Goal: Book appointment/travel/reservation

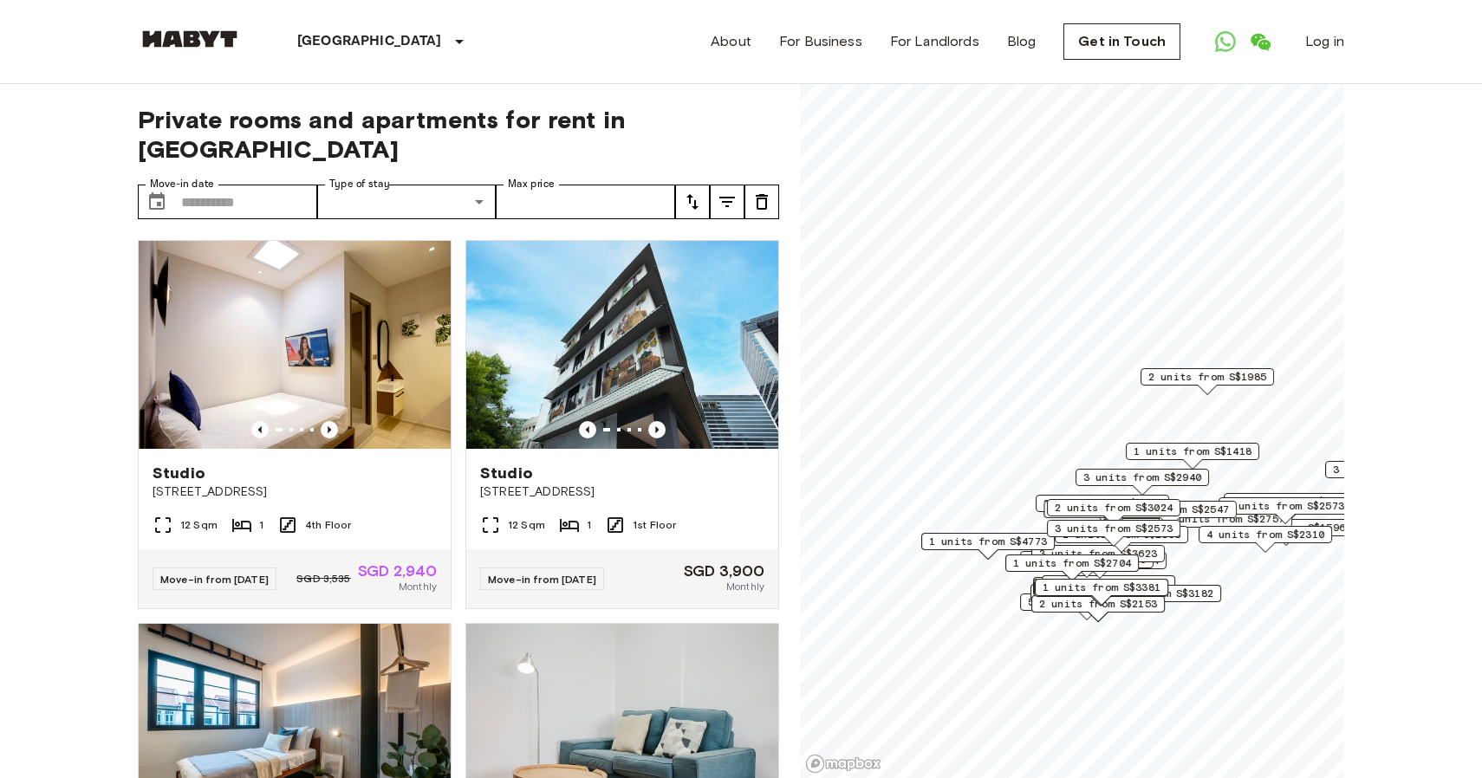
click at [344, 191] on label "Type of stay" at bounding box center [359, 184] width 61 height 15
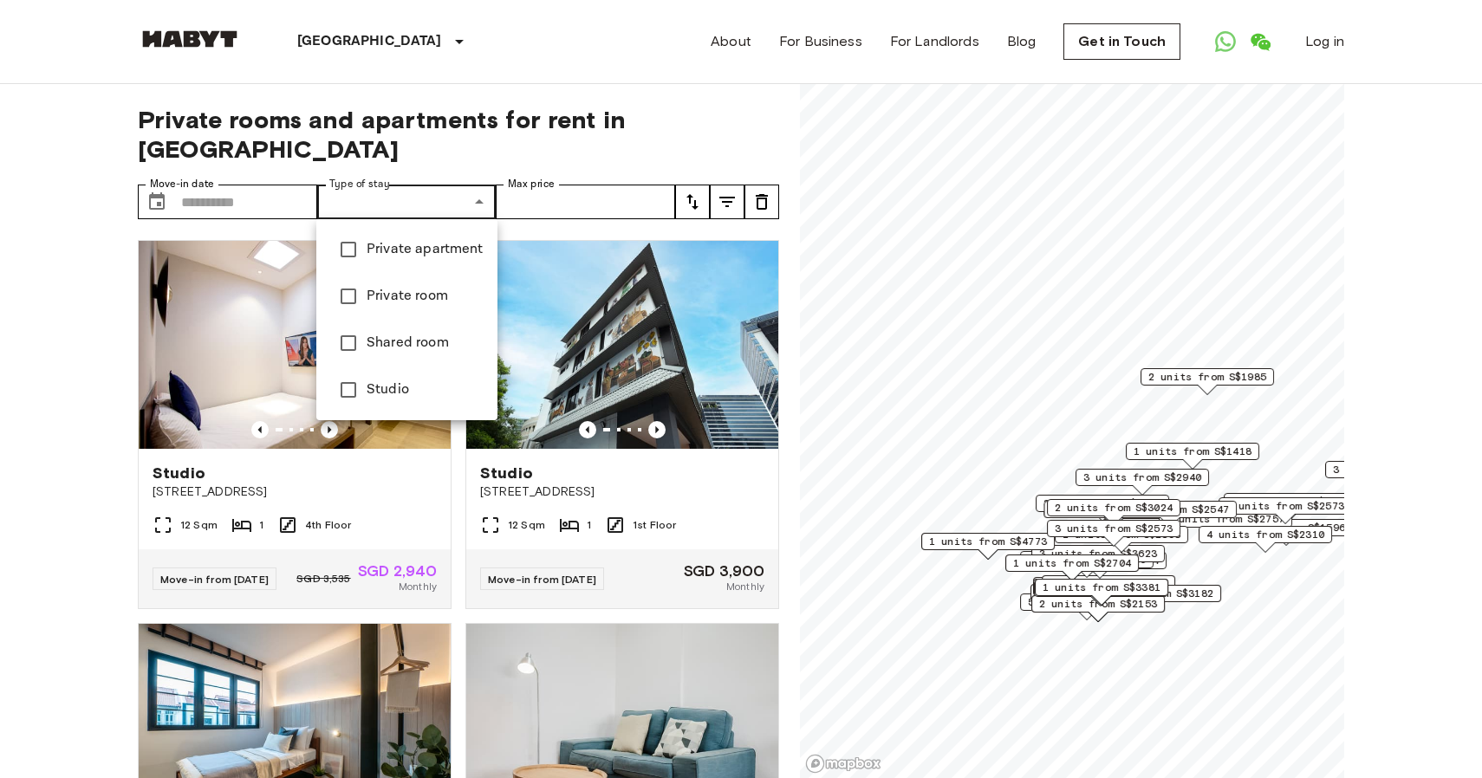
click at [462, 139] on div at bounding box center [741, 389] width 1482 height 778
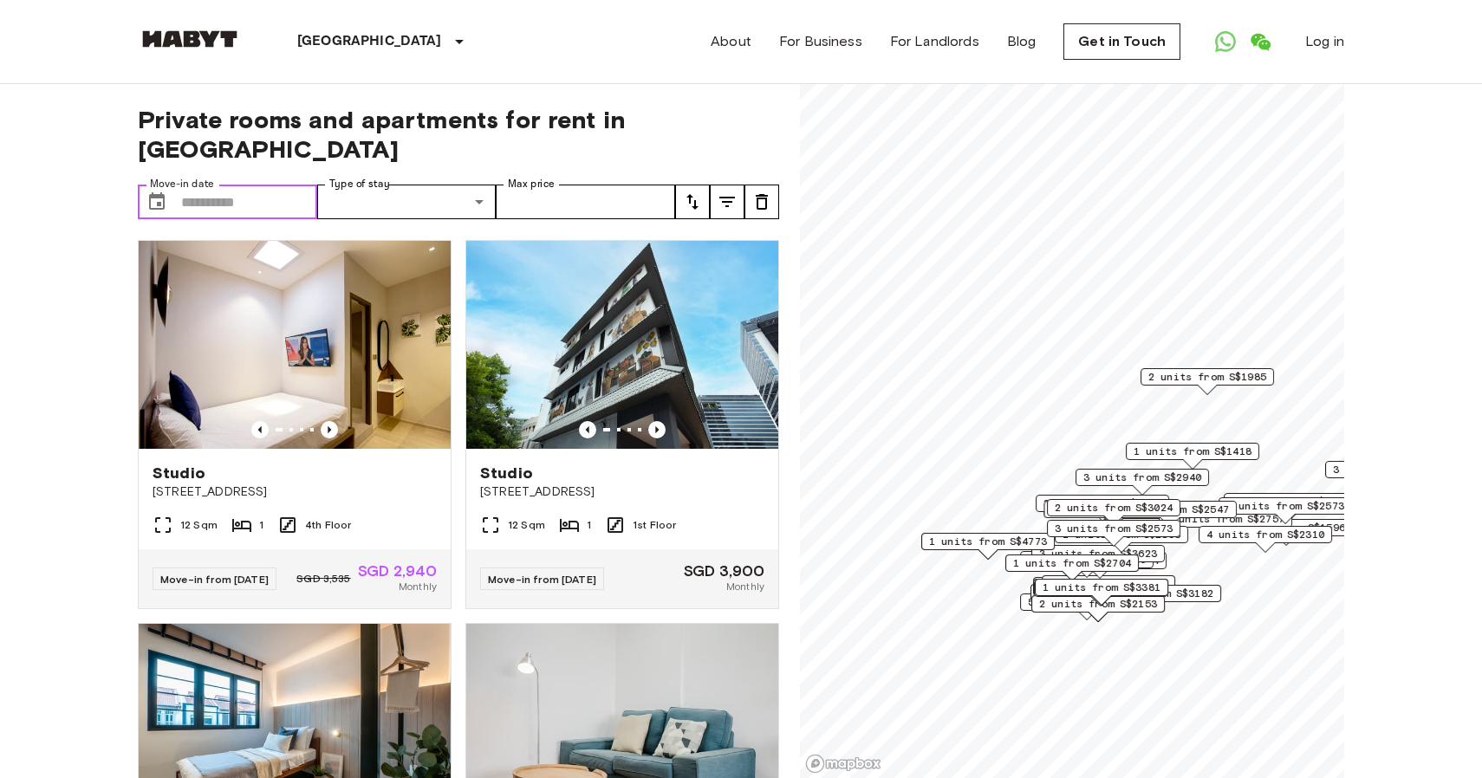
click at [236, 199] on input "Move-in date" at bounding box center [249, 202] width 136 height 35
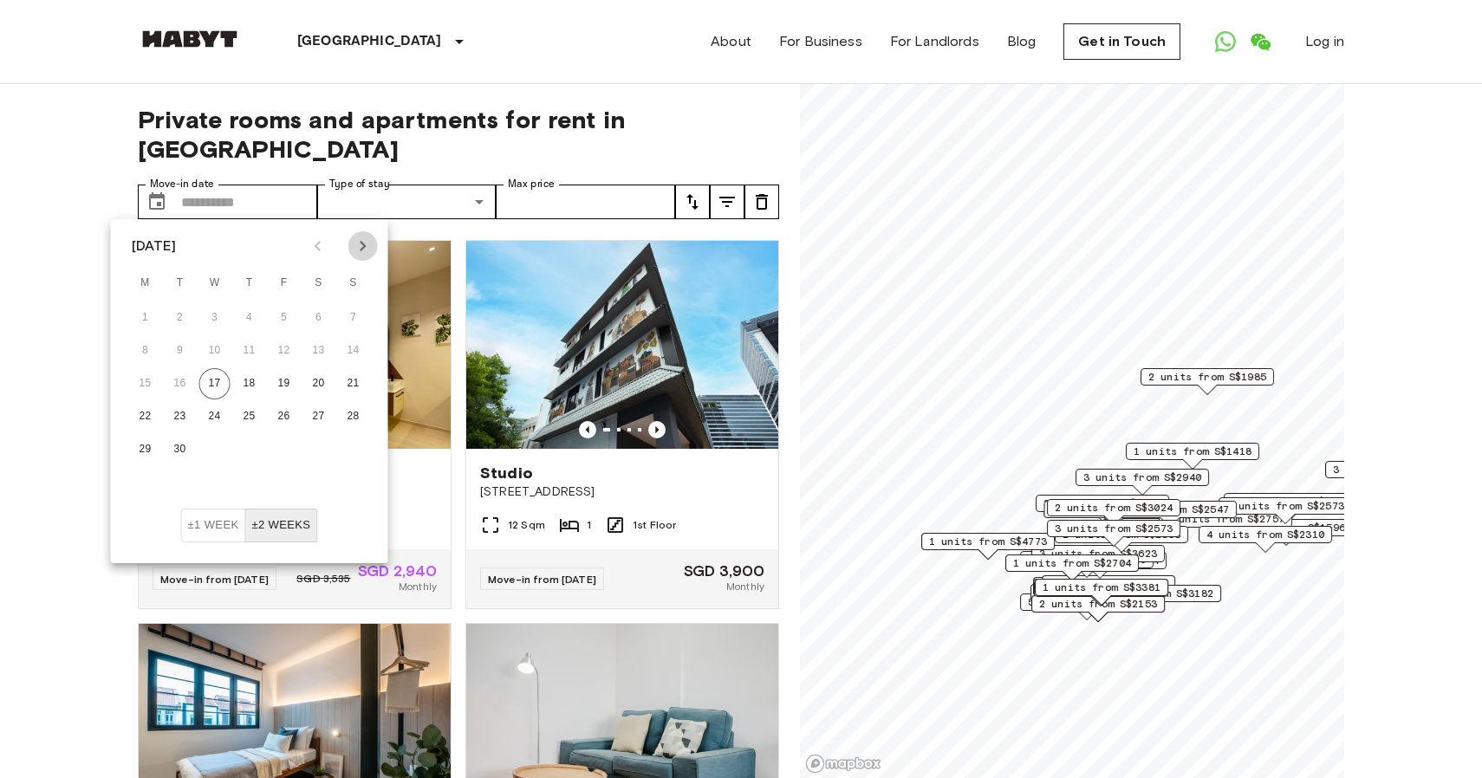
click at [366, 246] on icon "Next month" at bounding box center [363, 246] width 21 height 21
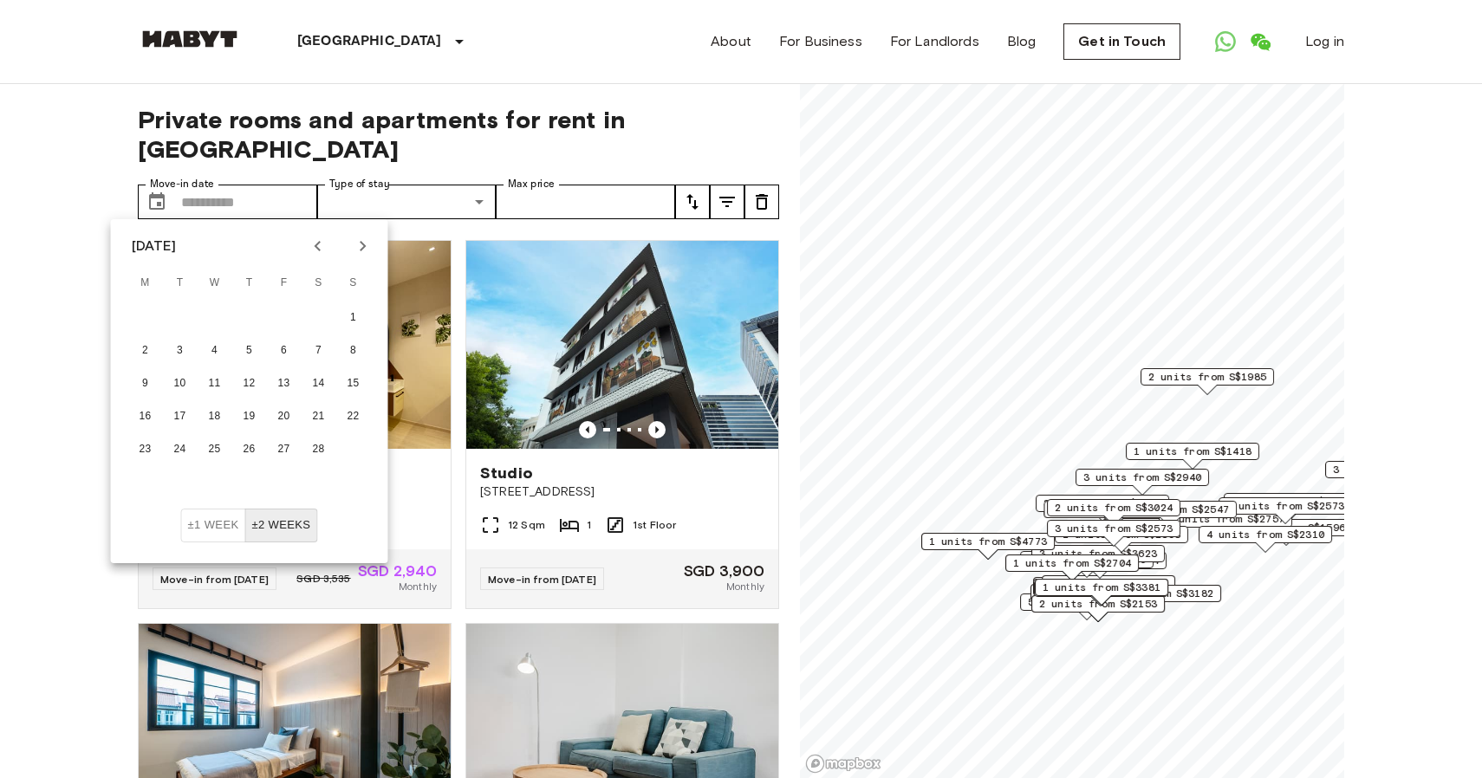
click at [366, 246] on icon "Next month" at bounding box center [363, 246] width 21 height 21
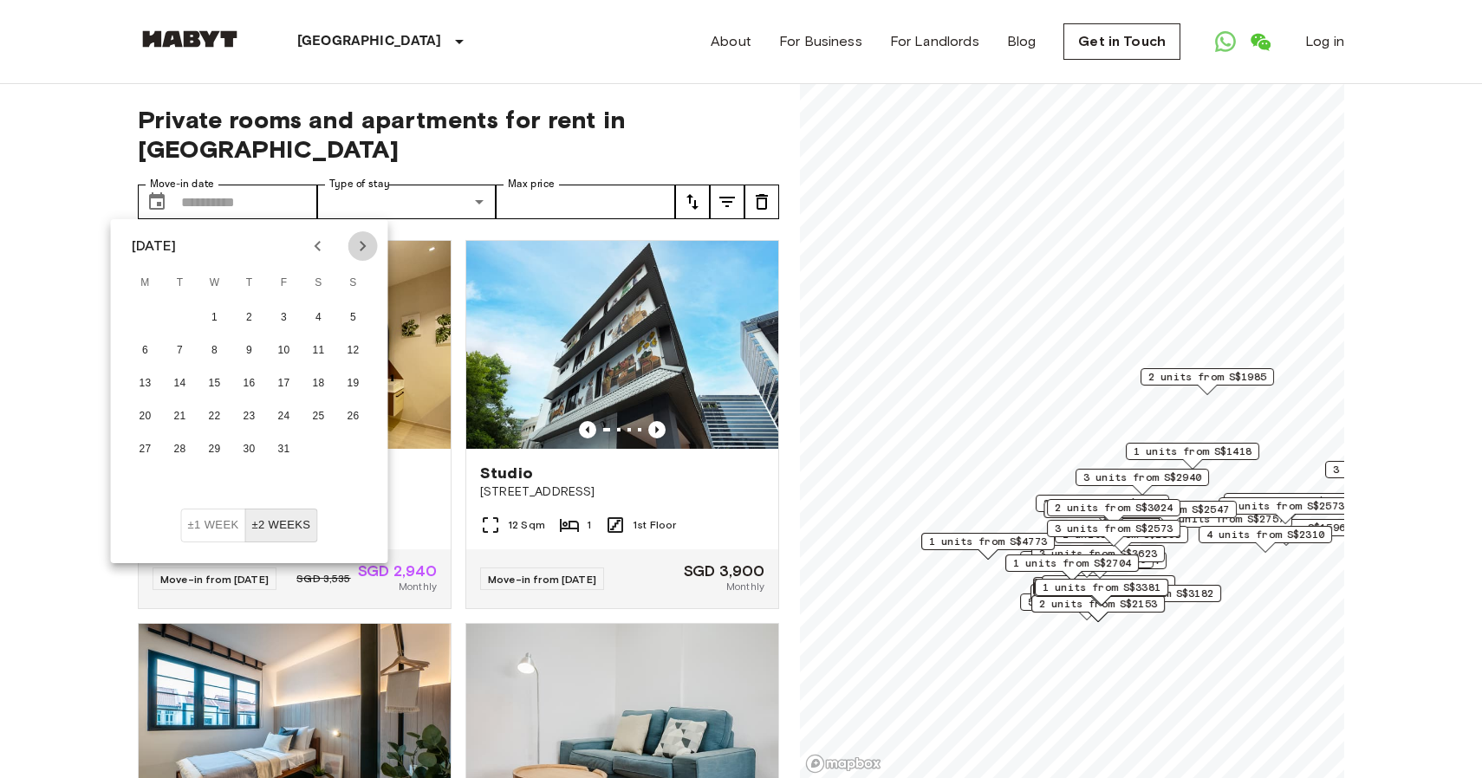
click at [366, 246] on icon "Next month" at bounding box center [363, 246] width 21 height 21
click at [335, 245] on div at bounding box center [340, 245] width 21 height 29
click at [323, 245] on icon "Previous month" at bounding box center [318, 246] width 21 height 21
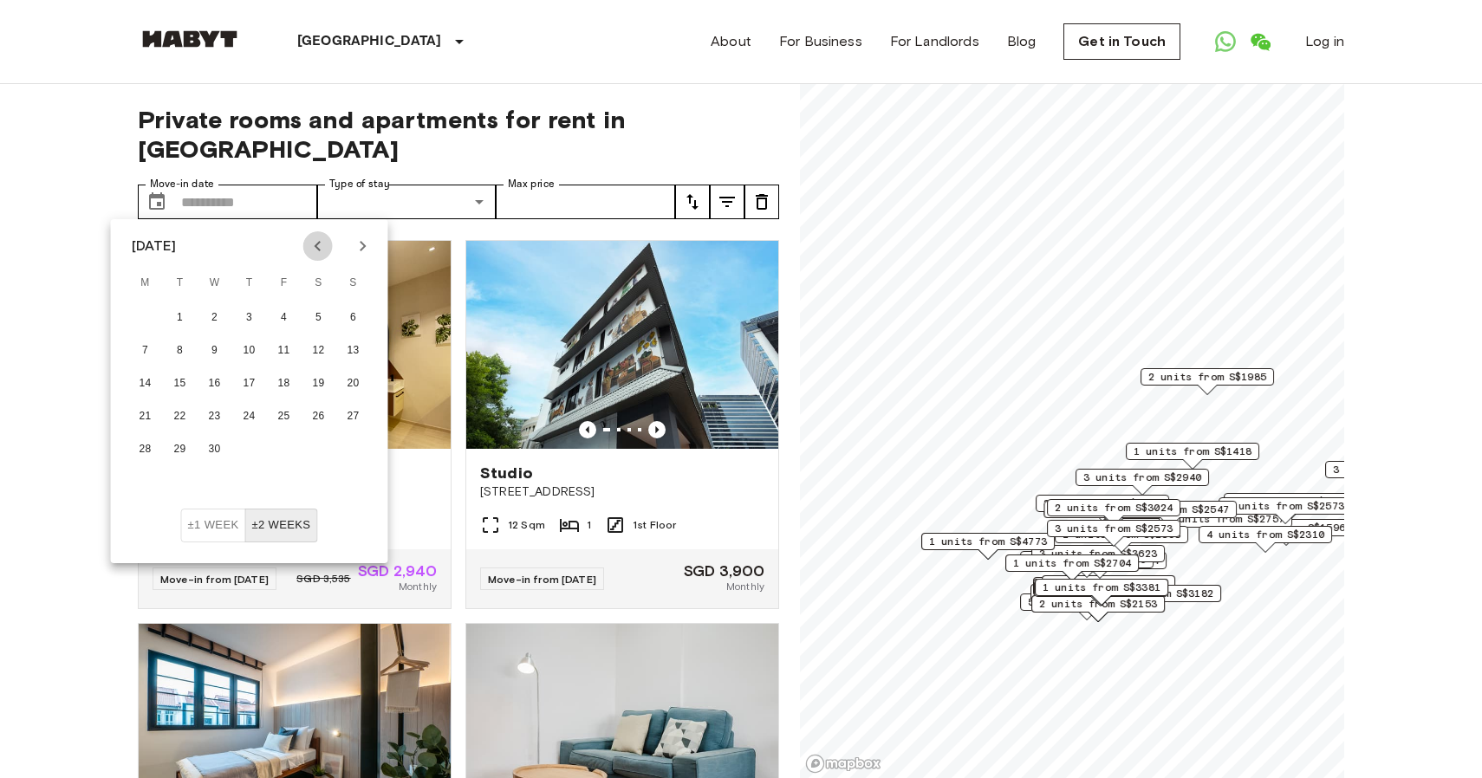
click at [323, 245] on icon "Previous month" at bounding box center [318, 246] width 21 height 21
click at [143, 378] on button "10" at bounding box center [145, 383] width 31 height 31
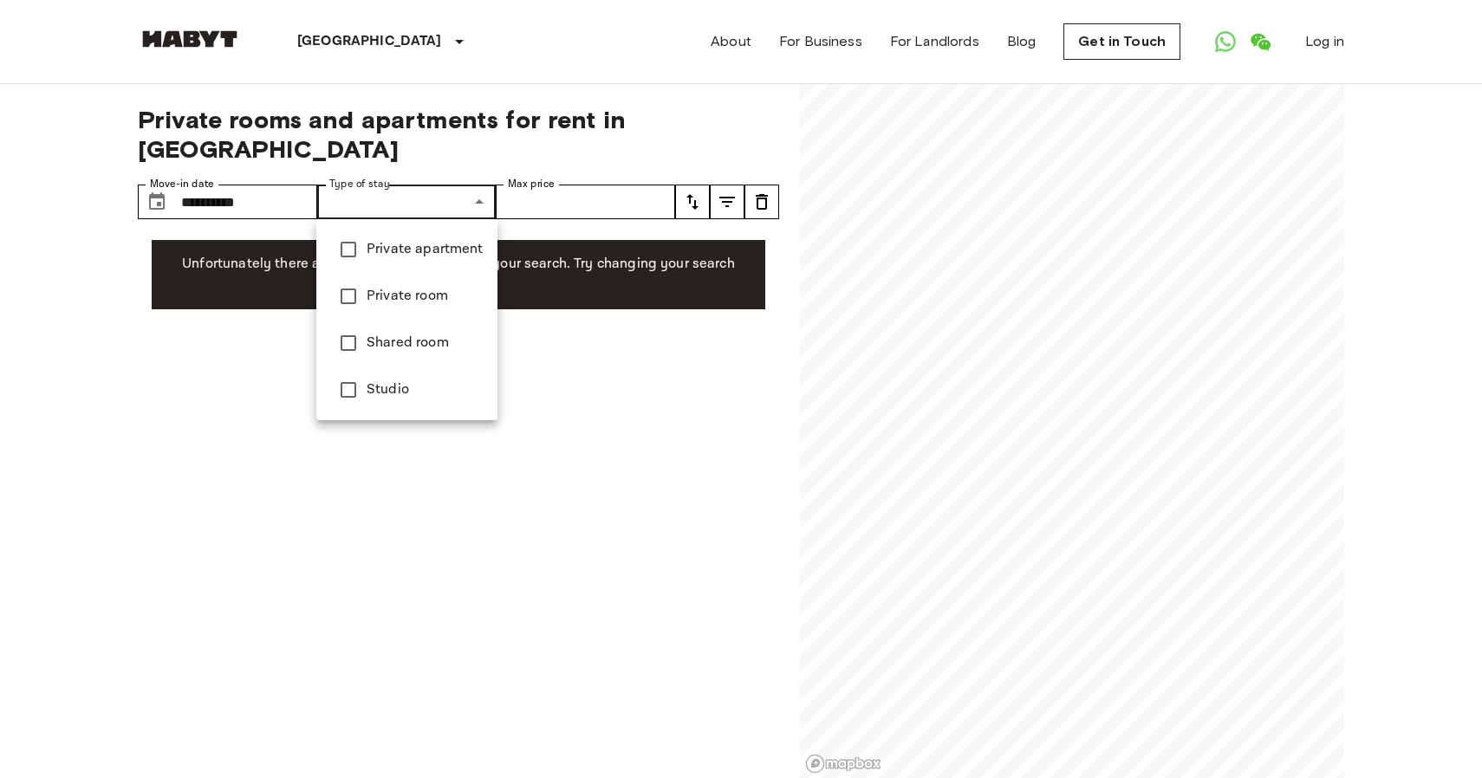
click at [297, 209] on div at bounding box center [741, 389] width 1482 height 778
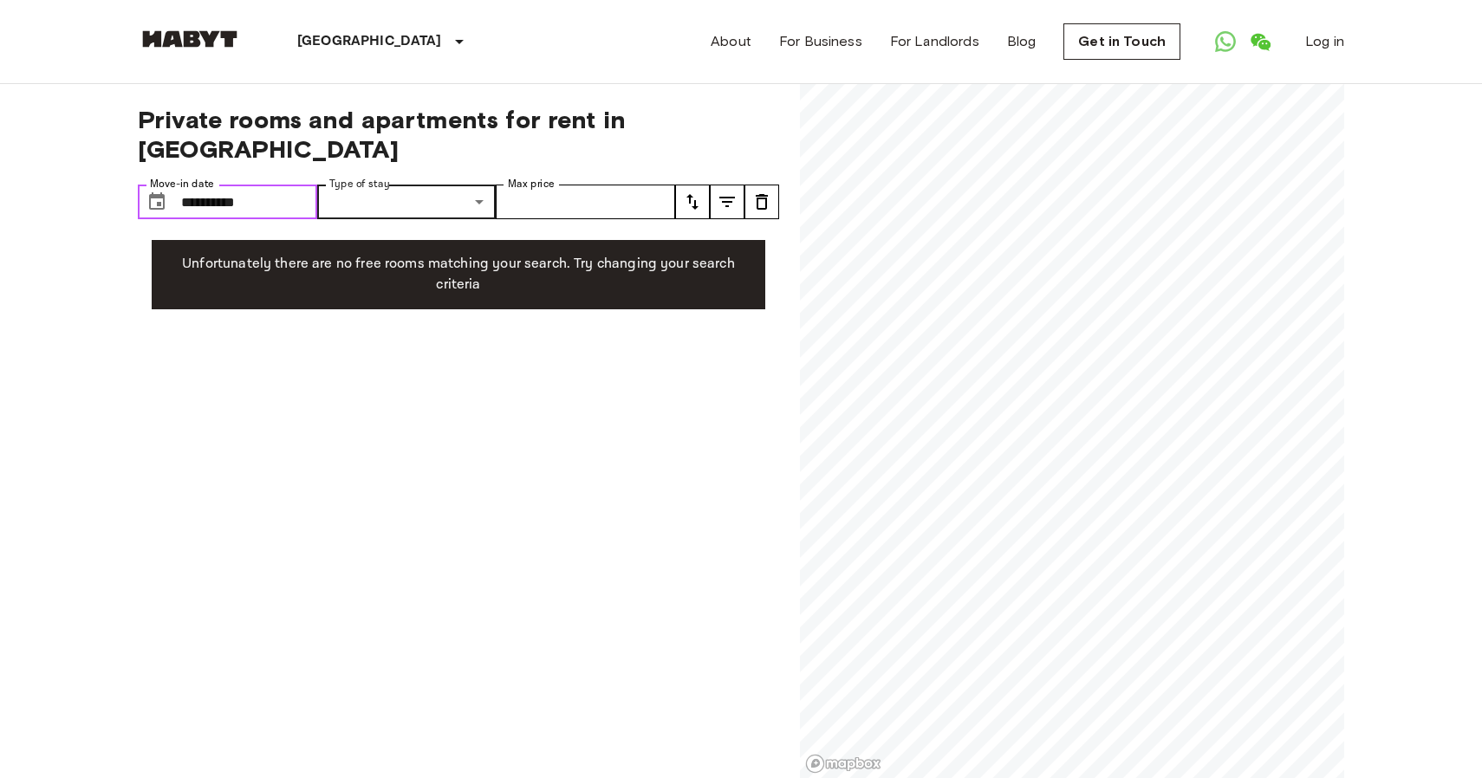
click at [297, 202] on input "**********" at bounding box center [249, 202] width 136 height 35
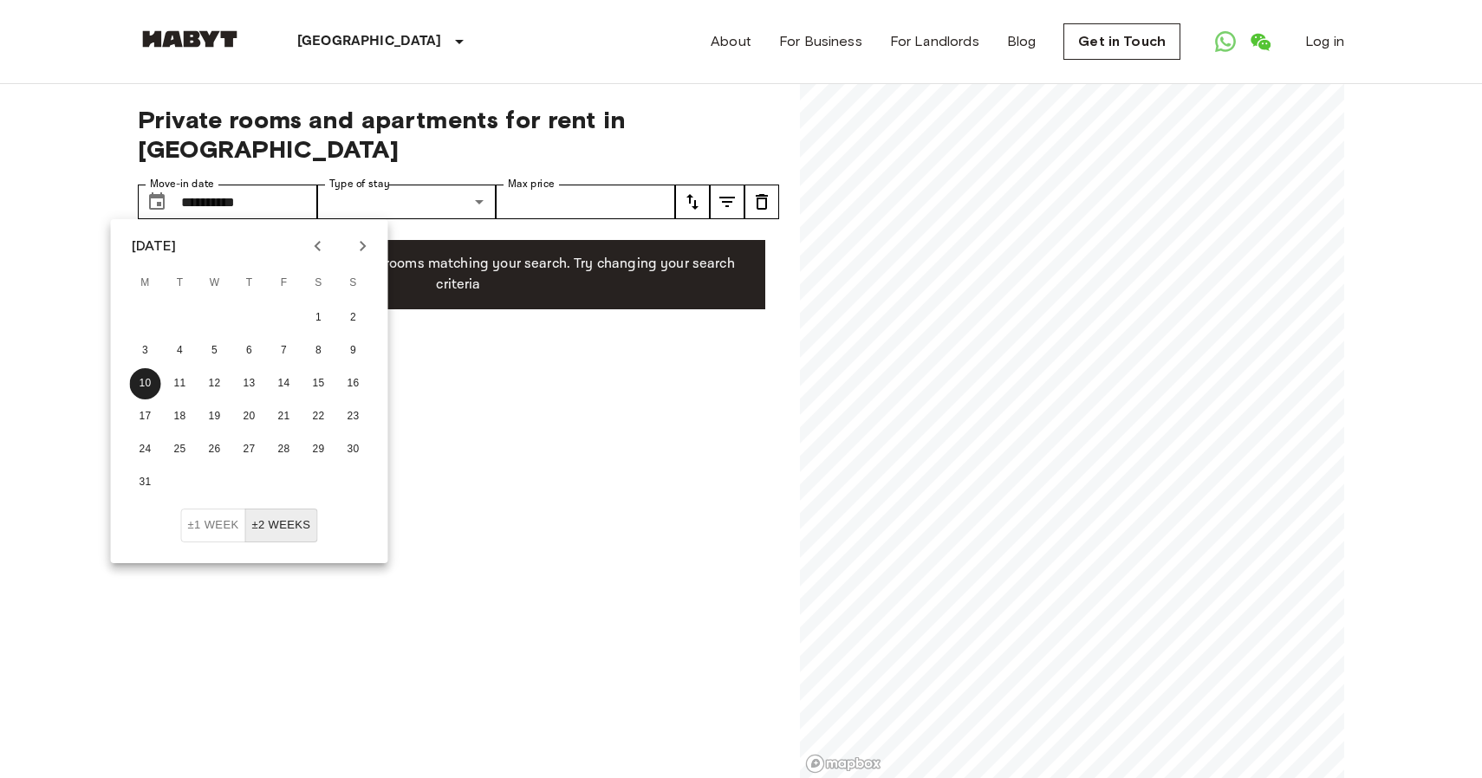
click at [321, 242] on icon "Previous month" at bounding box center [318, 246] width 21 height 21
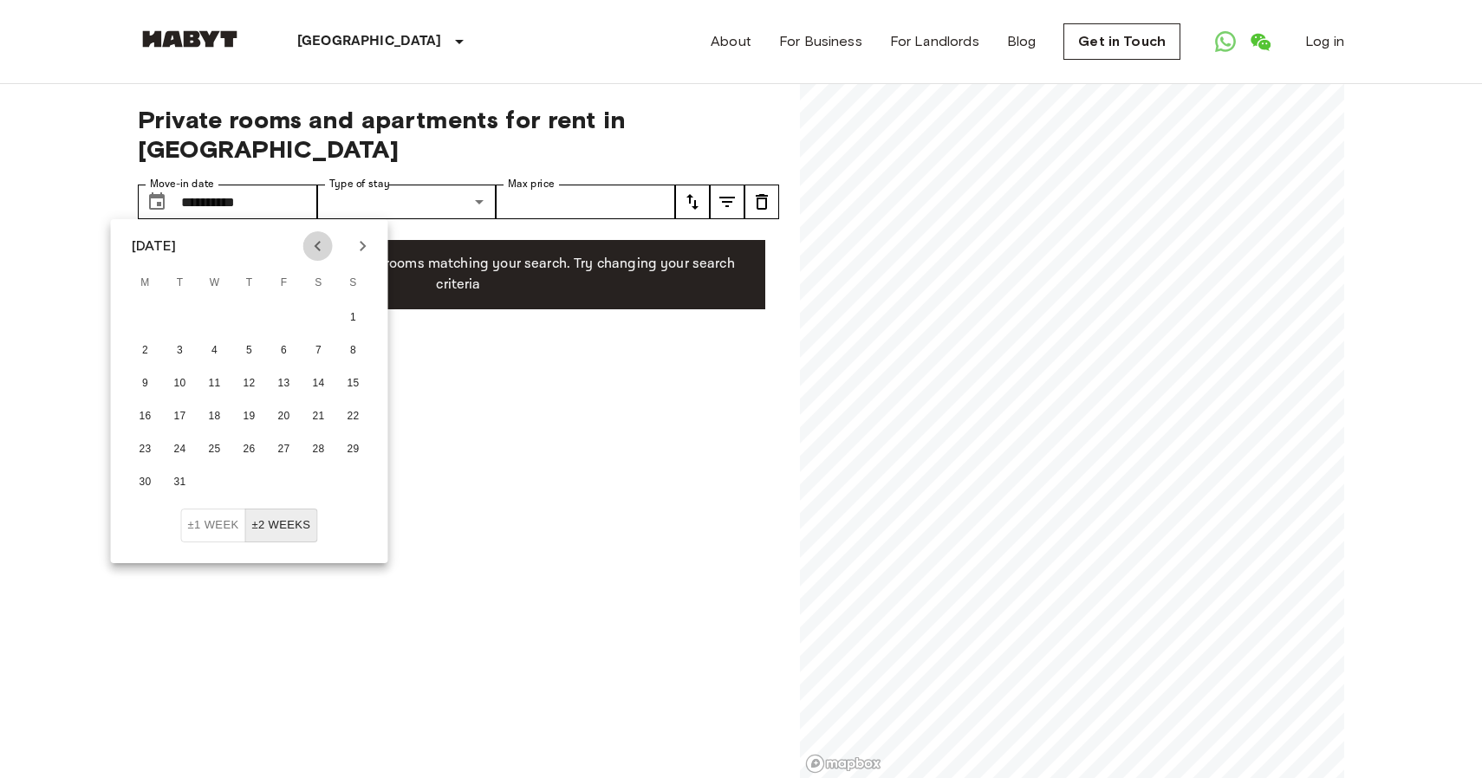
click at [321, 242] on icon "Previous month" at bounding box center [318, 246] width 21 height 21
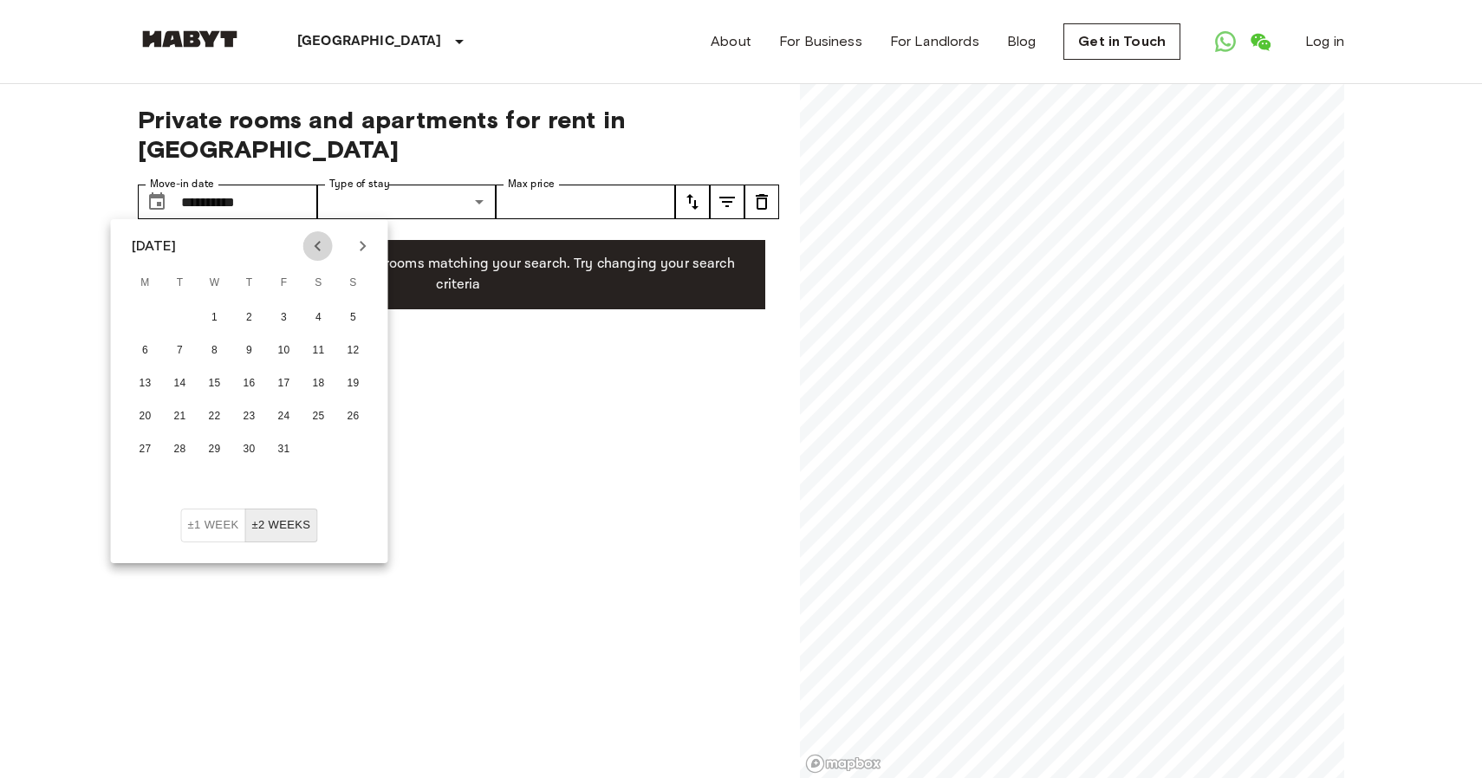
click at [321, 242] on icon "Previous month" at bounding box center [318, 246] width 21 height 21
click at [356, 254] on icon "Next month" at bounding box center [363, 246] width 21 height 21
click at [152, 444] on button "29" at bounding box center [145, 449] width 31 height 31
type input "**********"
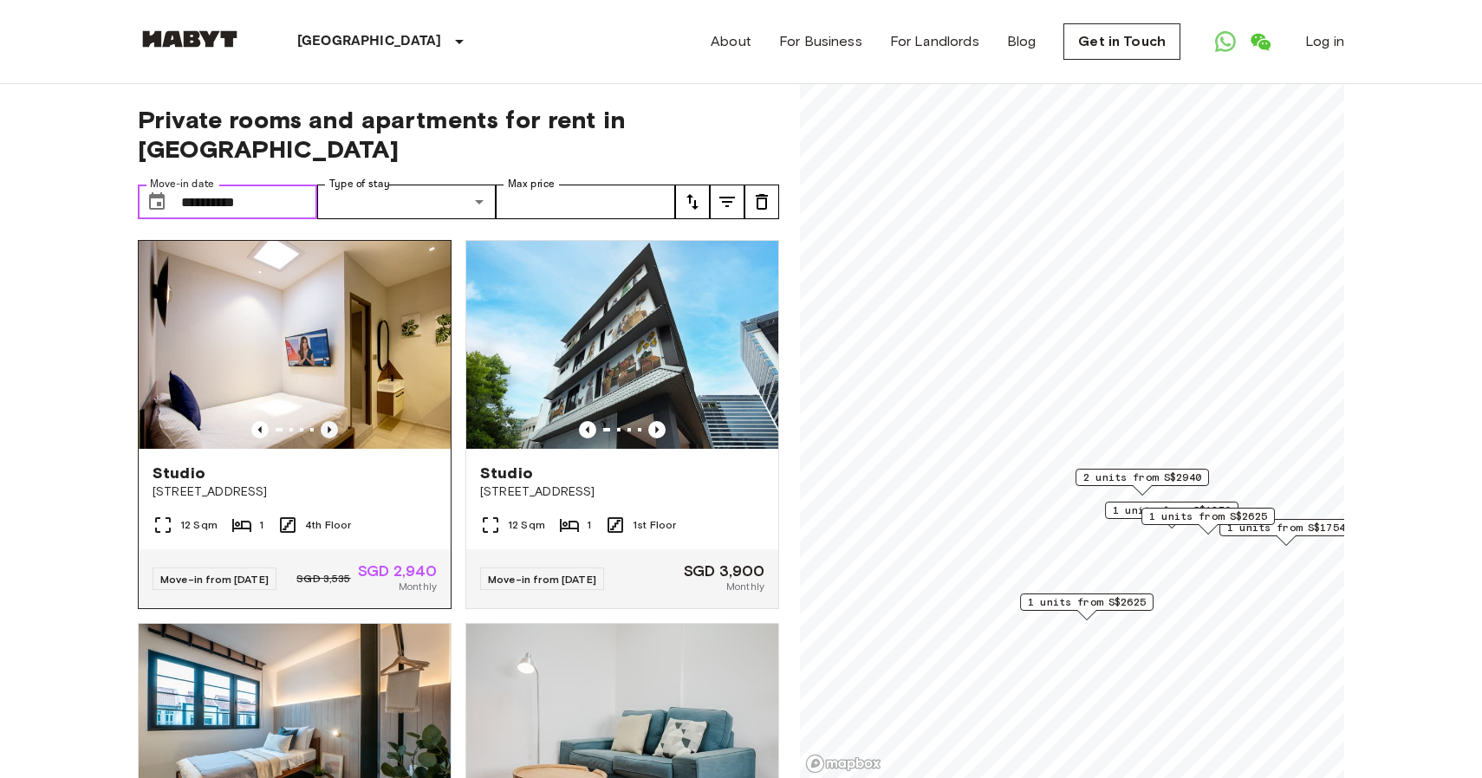
click at [334, 431] on icon "Previous image" at bounding box center [329, 429] width 17 height 17
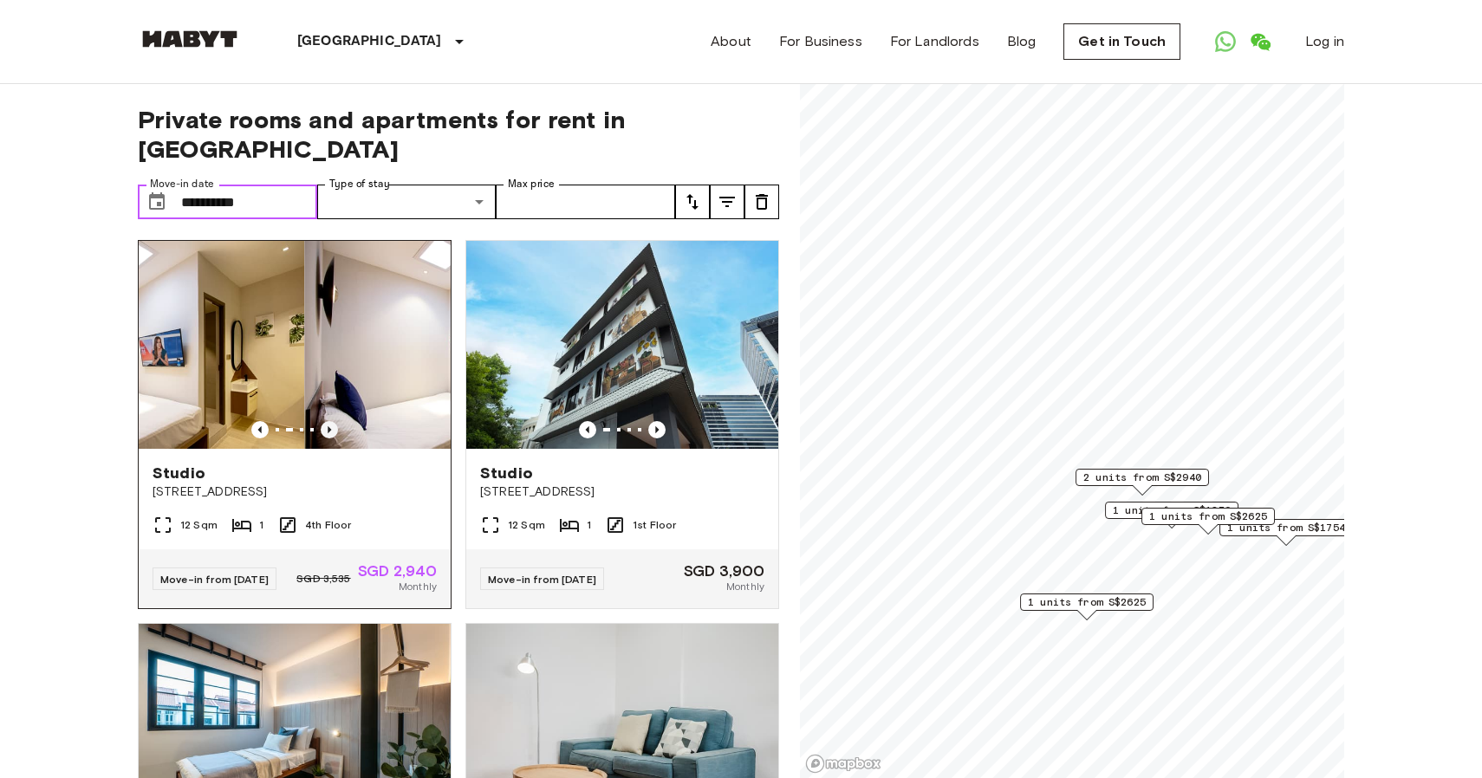
click at [334, 431] on icon "Previous image" at bounding box center [329, 429] width 17 height 17
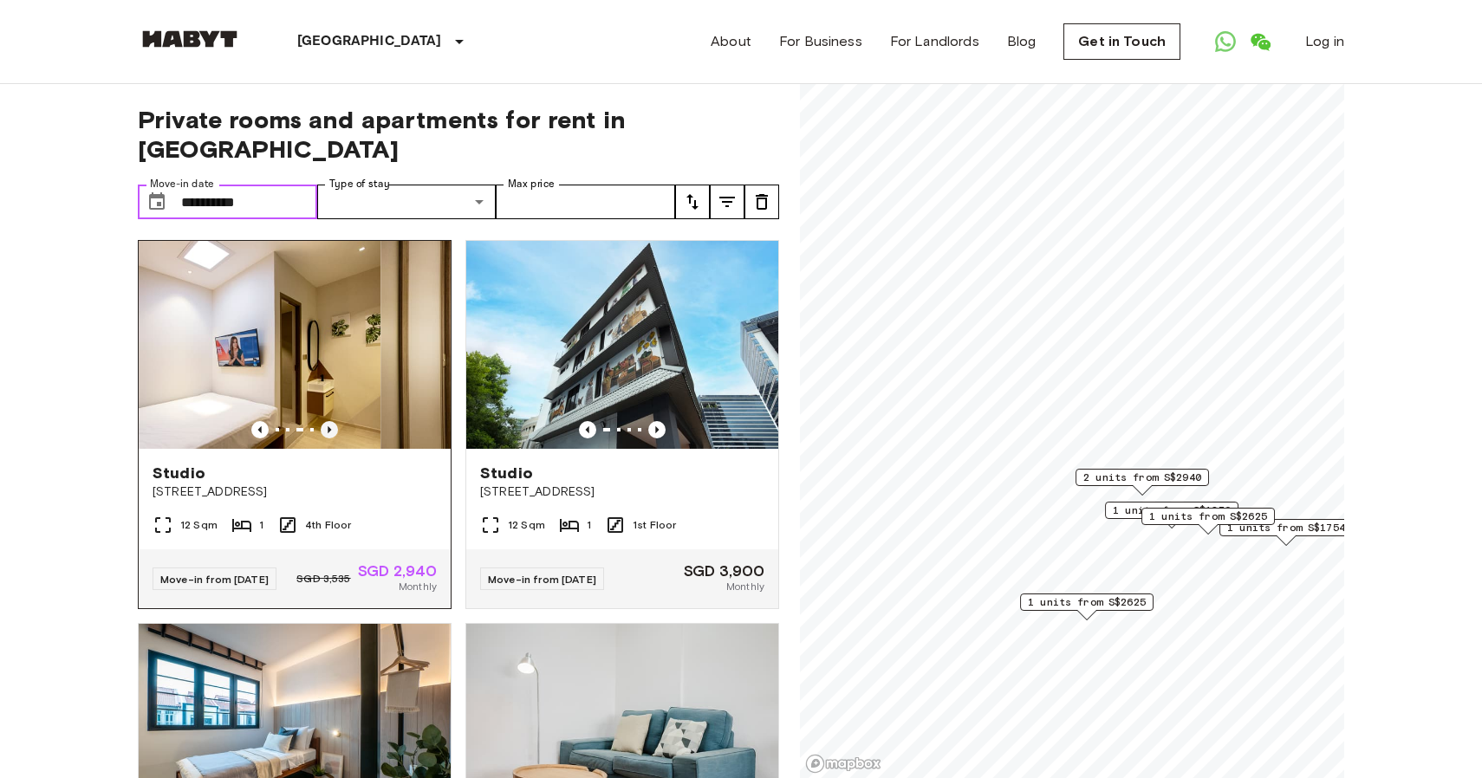
click at [334, 431] on icon "Previous image" at bounding box center [329, 429] width 17 height 17
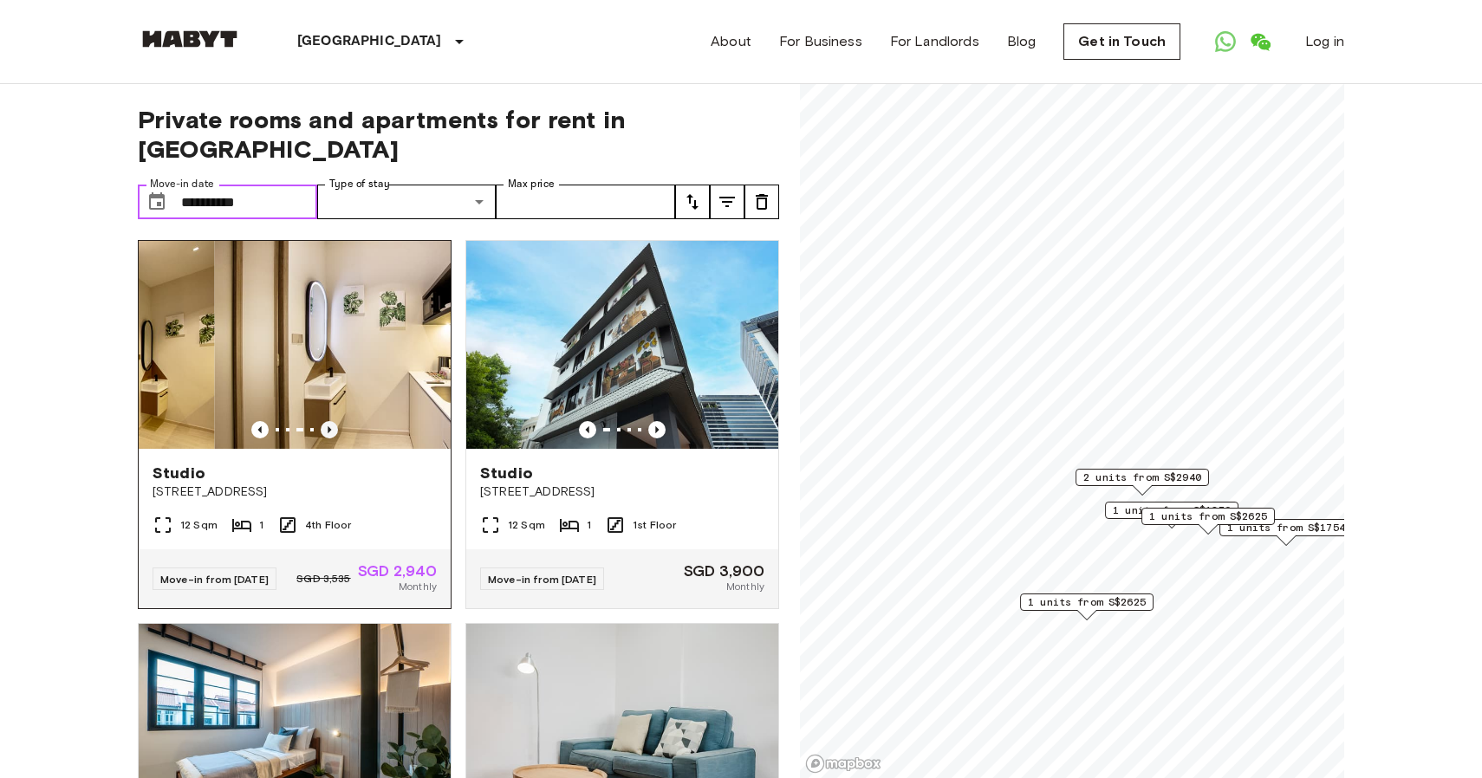
click at [334, 431] on icon "Previous image" at bounding box center [329, 429] width 17 height 17
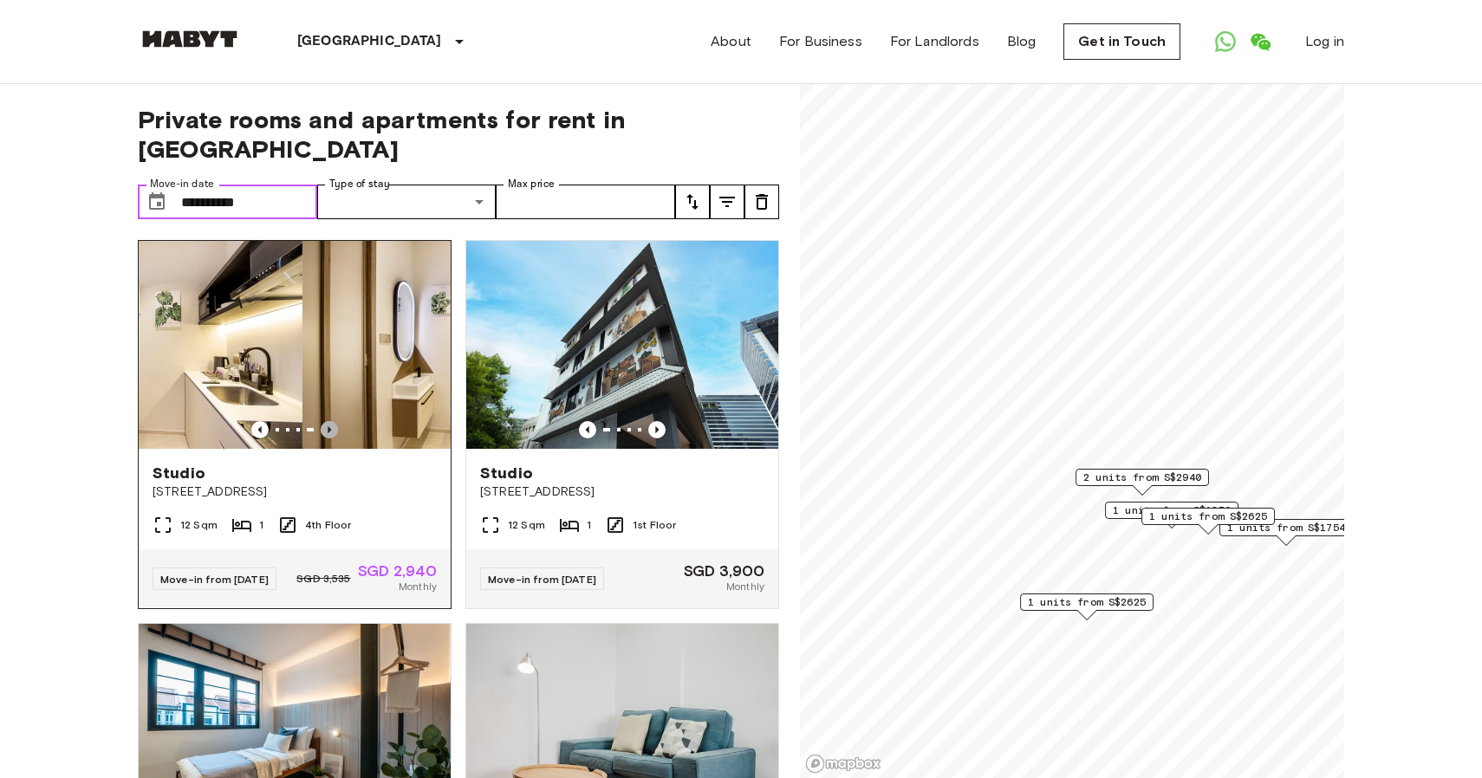
click at [334, 431] on icon "Previous image" at bounding box center [329, 429] width 17 height 17
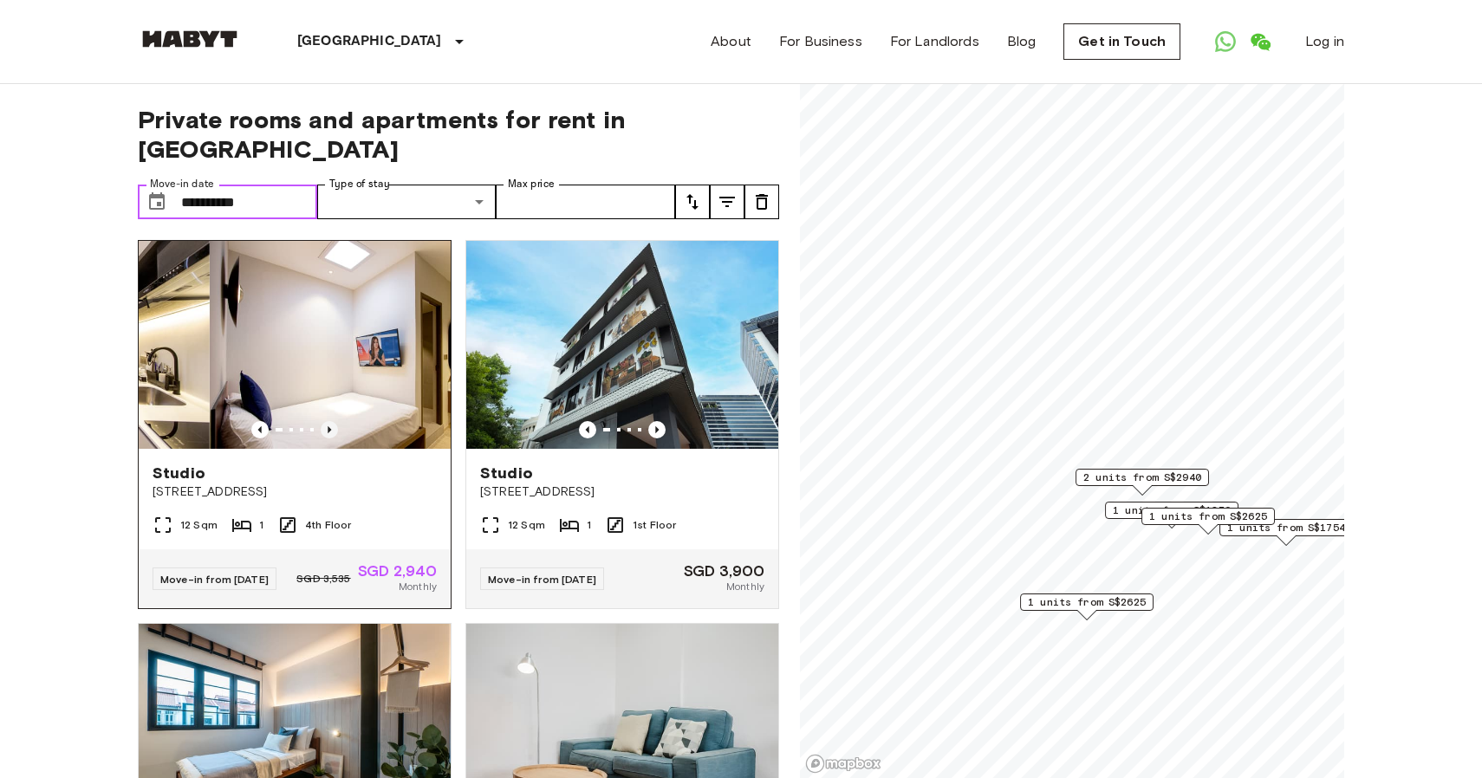
click at [334, 431] on icon "Previous image" at bounding box center [329, 429] width 17 height 17
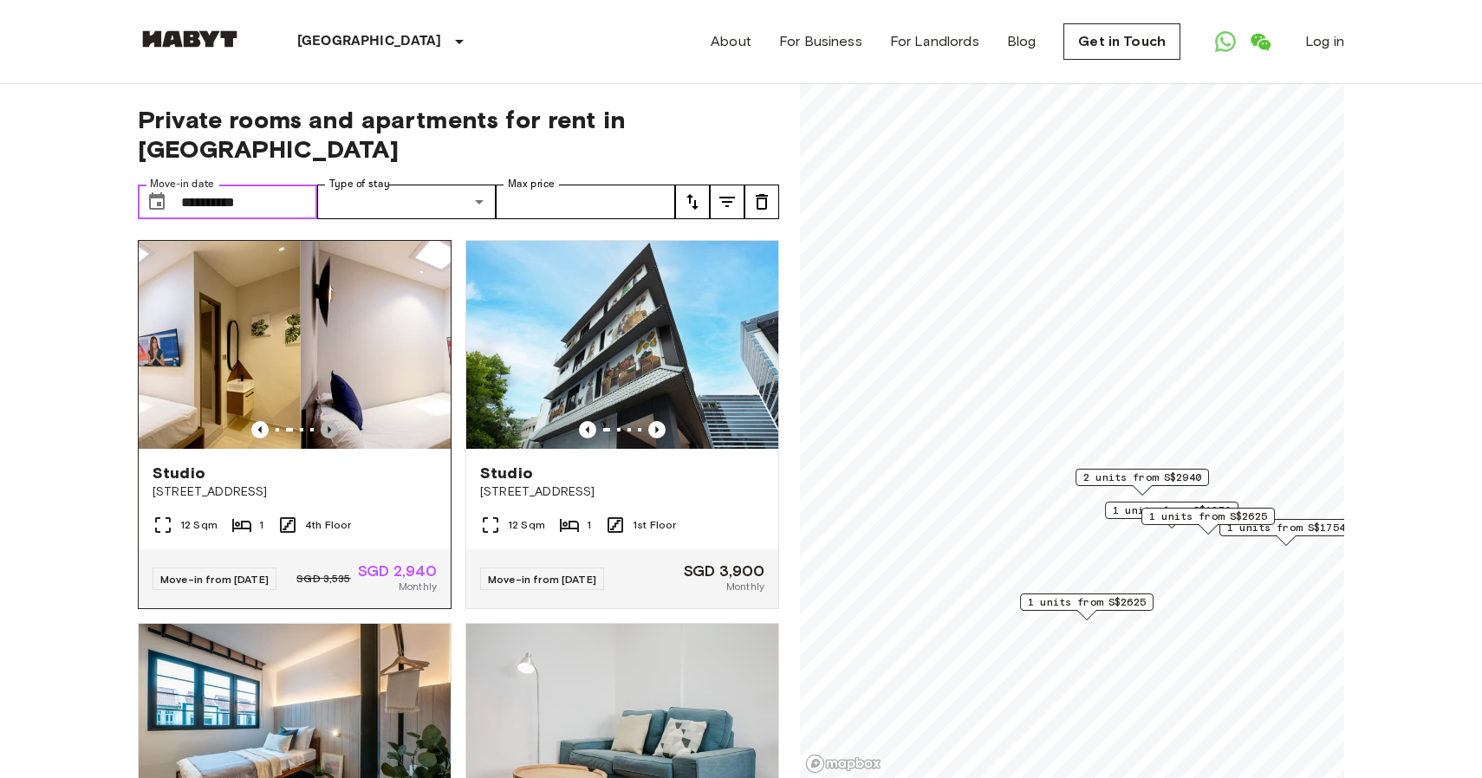
click at [334, 431] on icon "Previous image" at bounding box center [329, 429] width 17 height 17
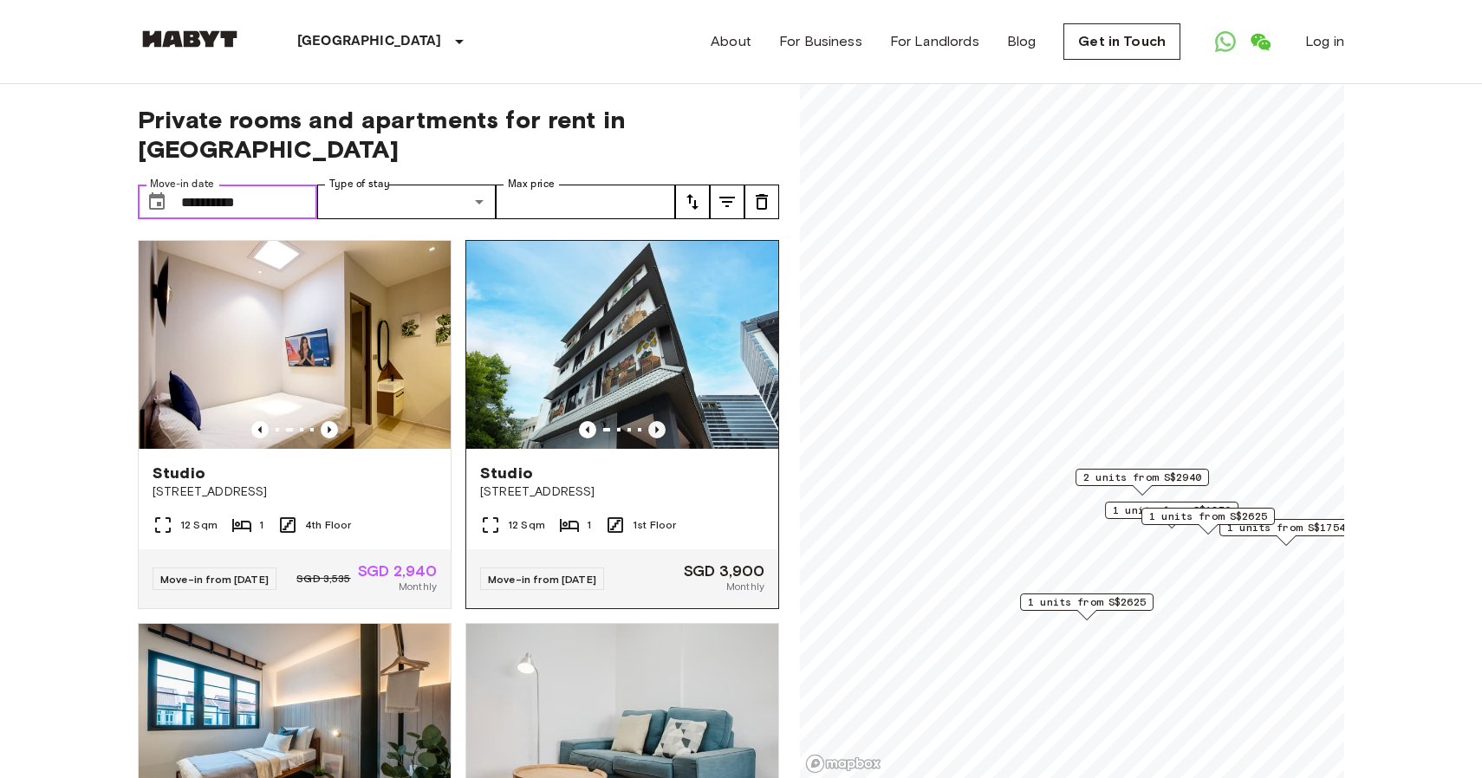
click at [655, 428] on icon "Previous image" at bounding box center [656, 429] width 17 height 17
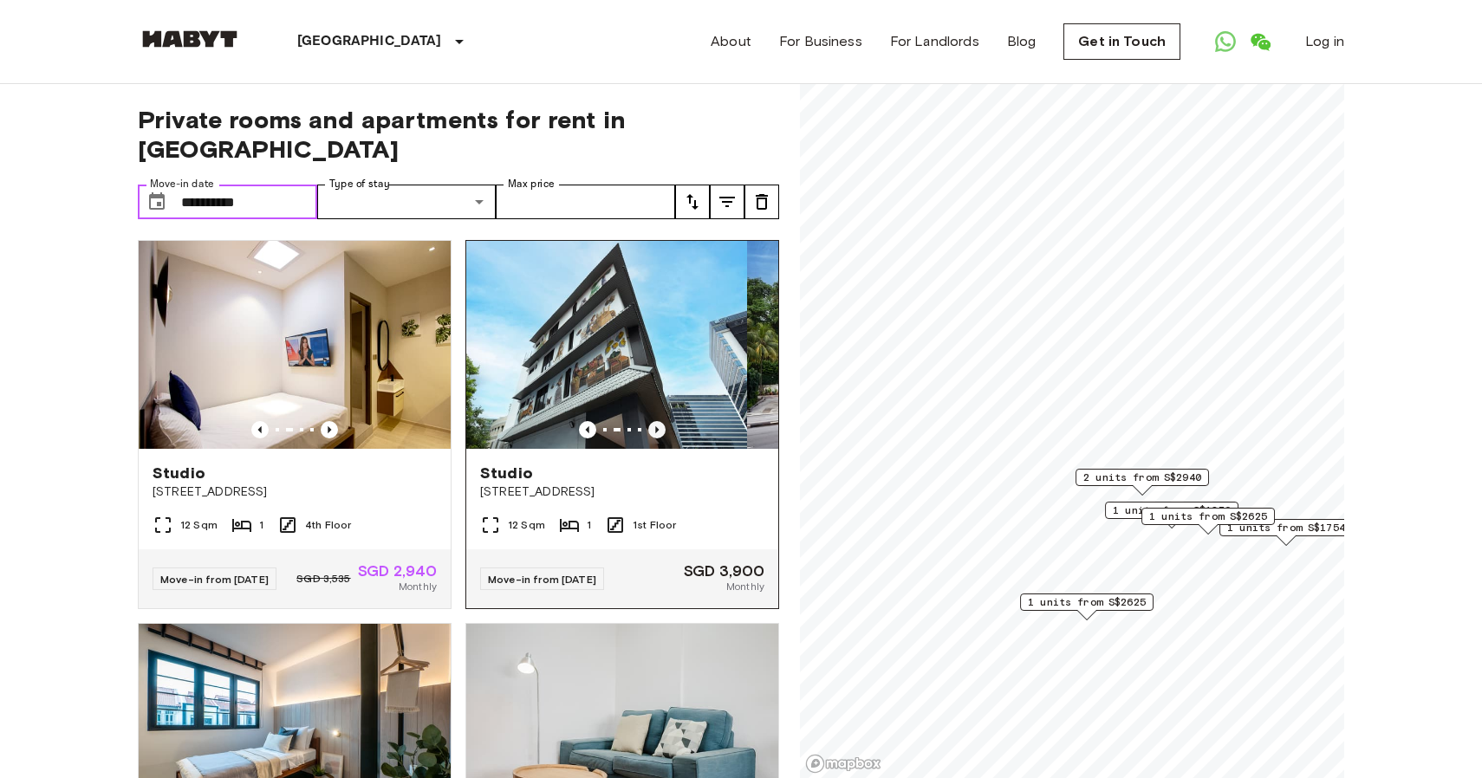
click at [655, 428] on icon "Previous image" at bounding box center [656, 429] width 17 height 17
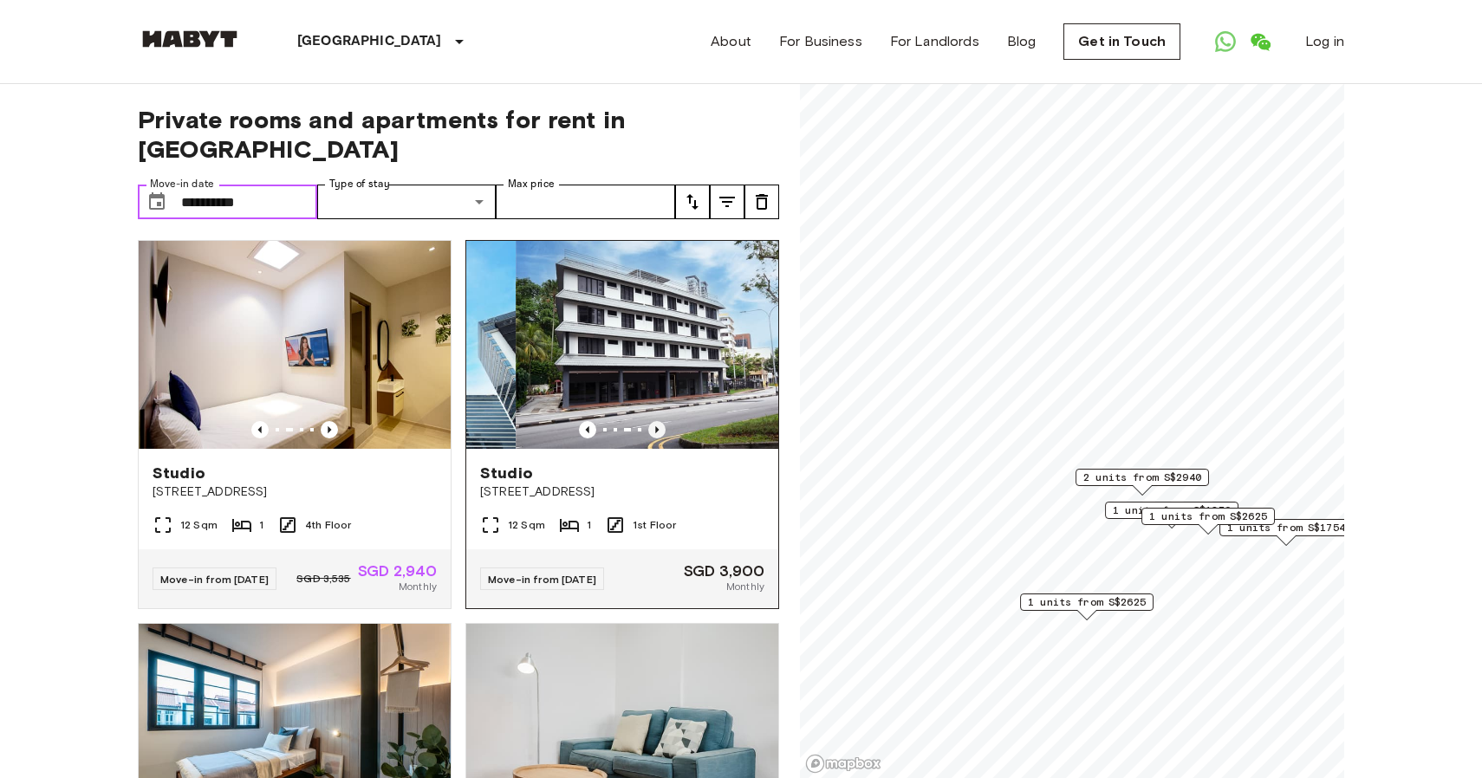
click at [655, 428] on icon "Previous image" at bounding box center [656, 429] width 17 height 17
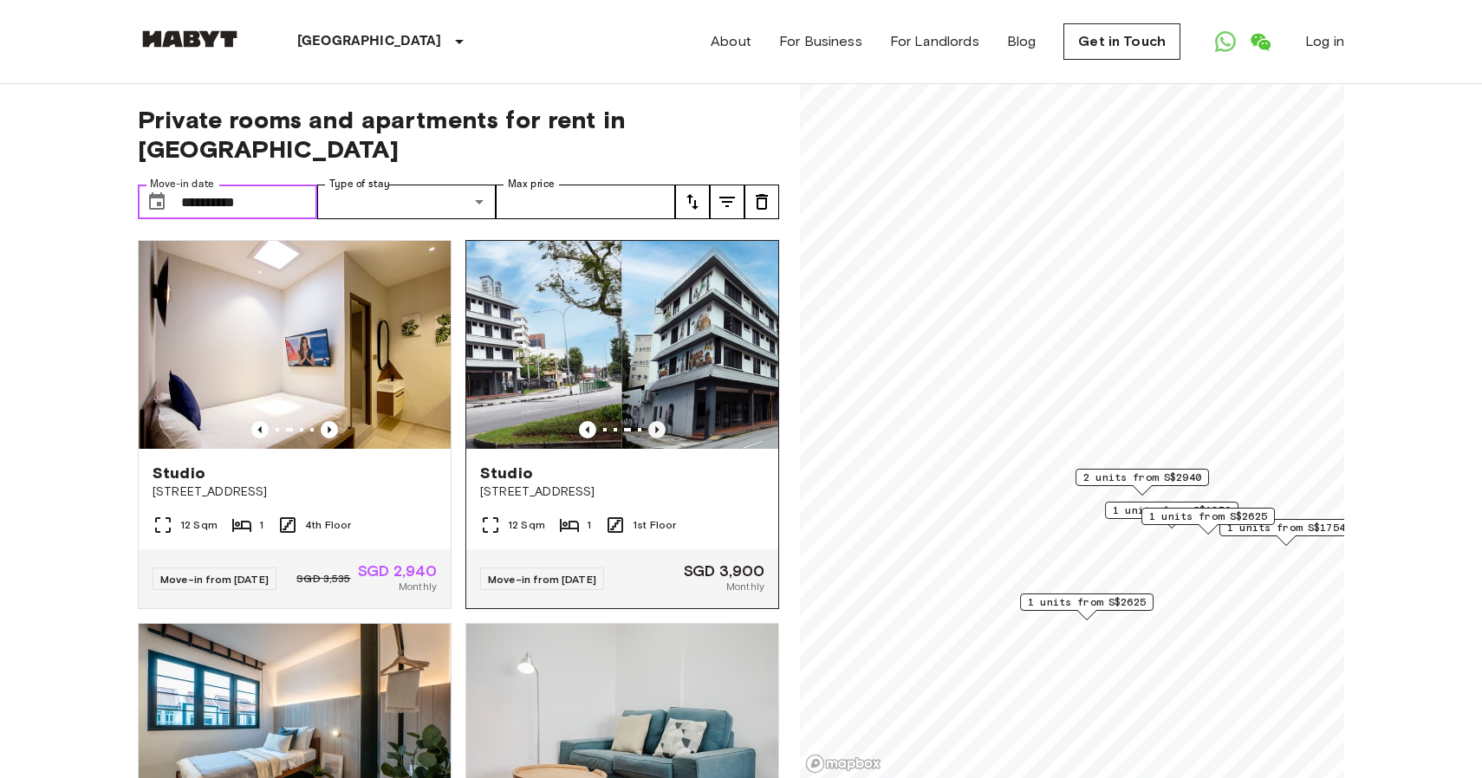
click at [655, 428] on icon "Previous image" at bounding box center [656, 429] width 17 height 17
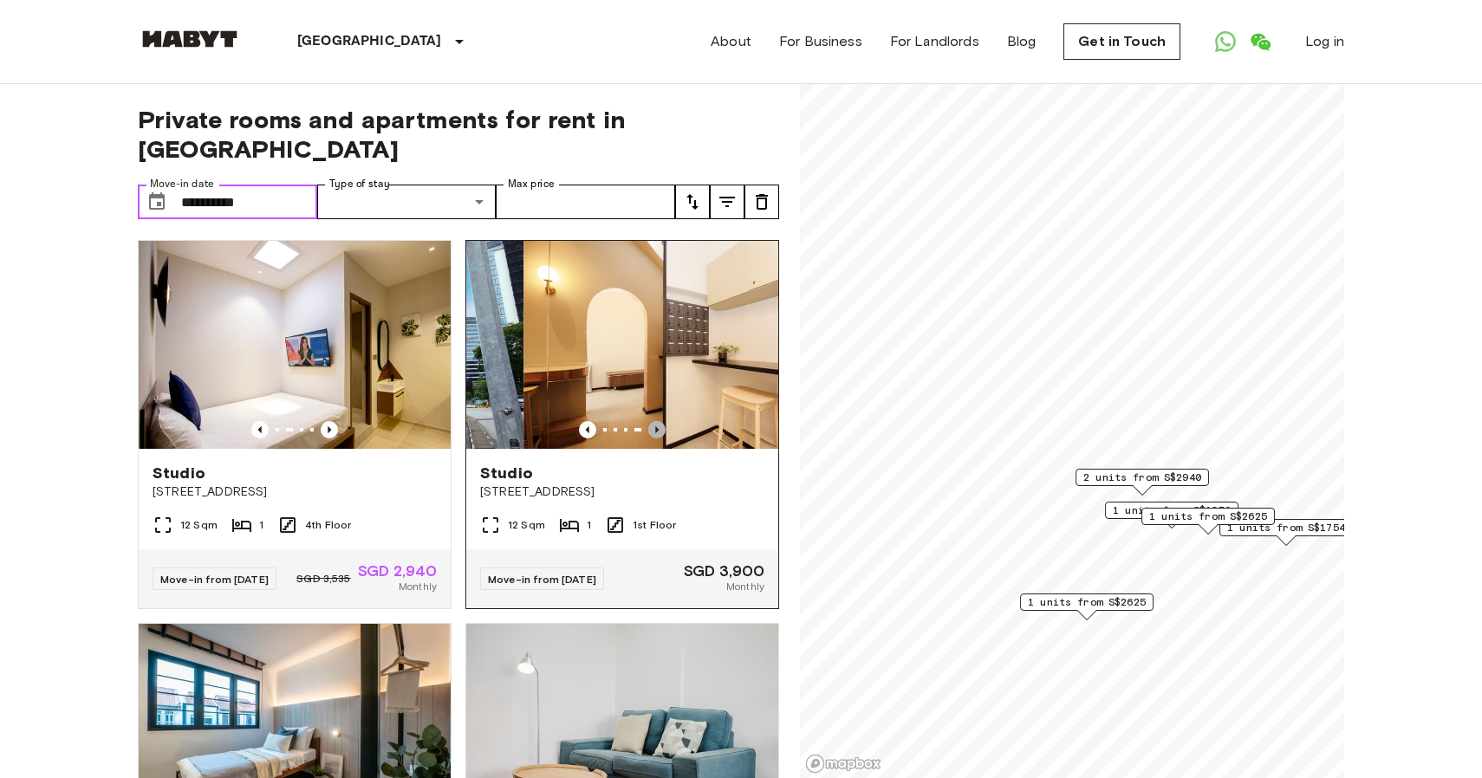
click at [655, 428] on icon "Previous image" at bounding box center [656, 429] width 17 height 17
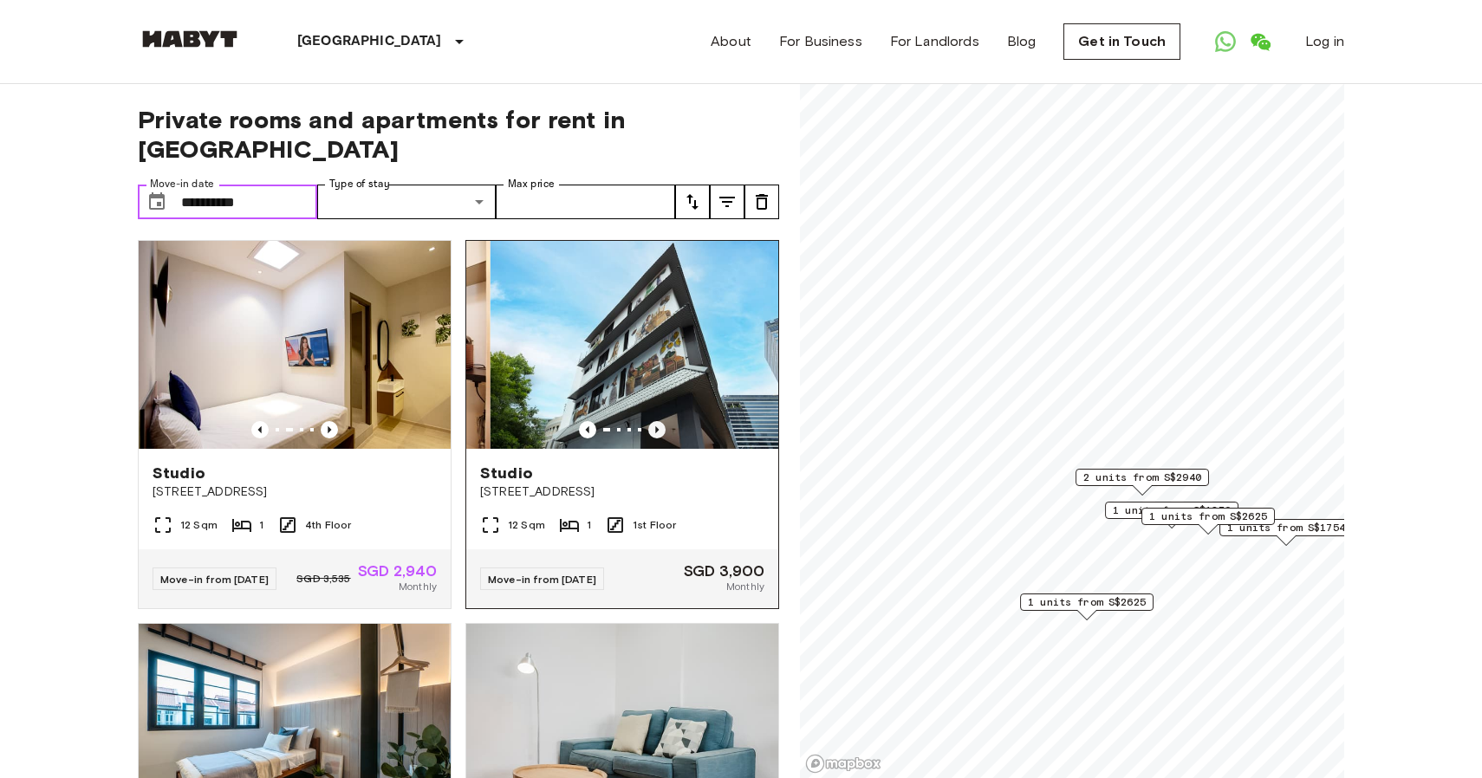
click at [655, 428] on icon "Previous image" at bounding box center [656, 429] width 17 height 17
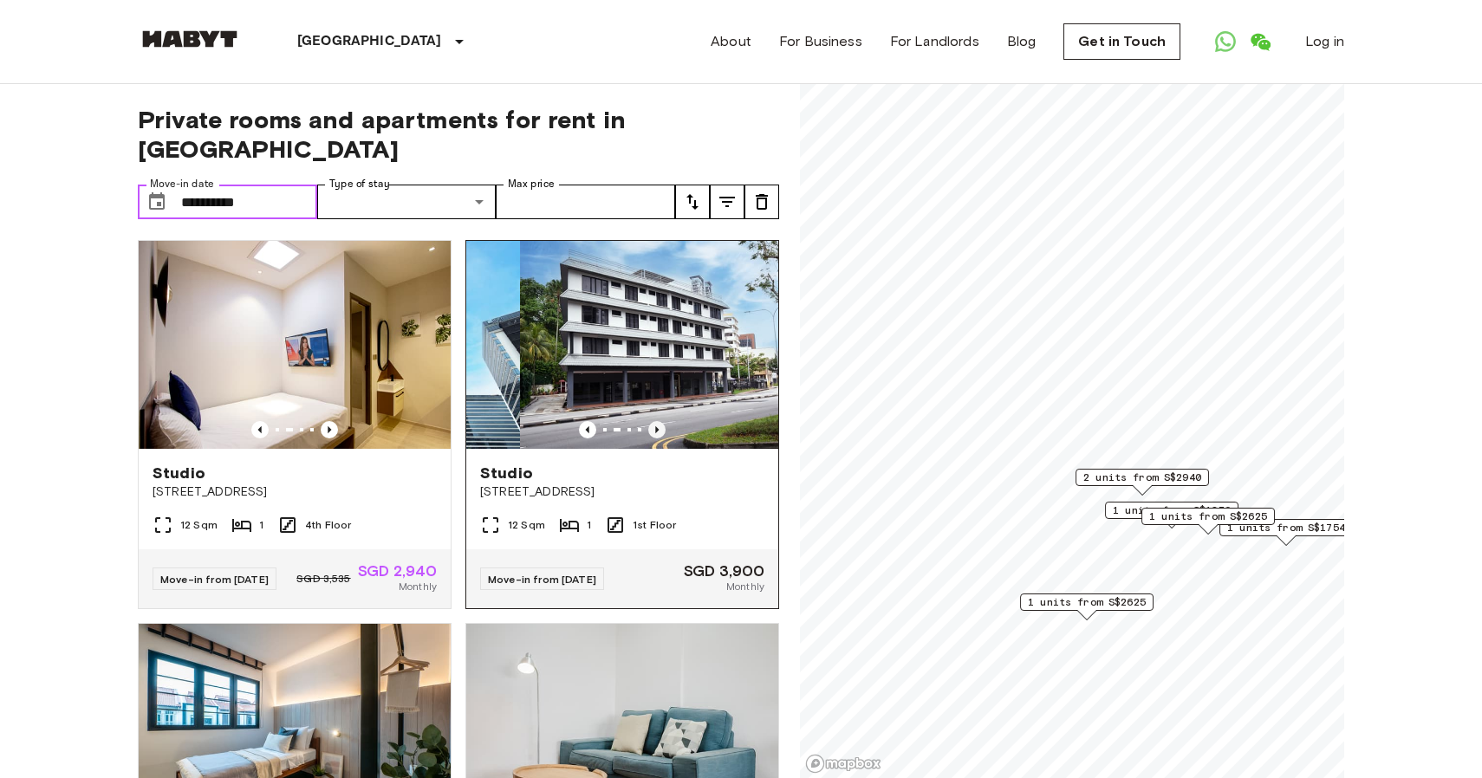
click at [655, 428] on icon "Previous image" at bounding box center [656, 429] width 17 height 17
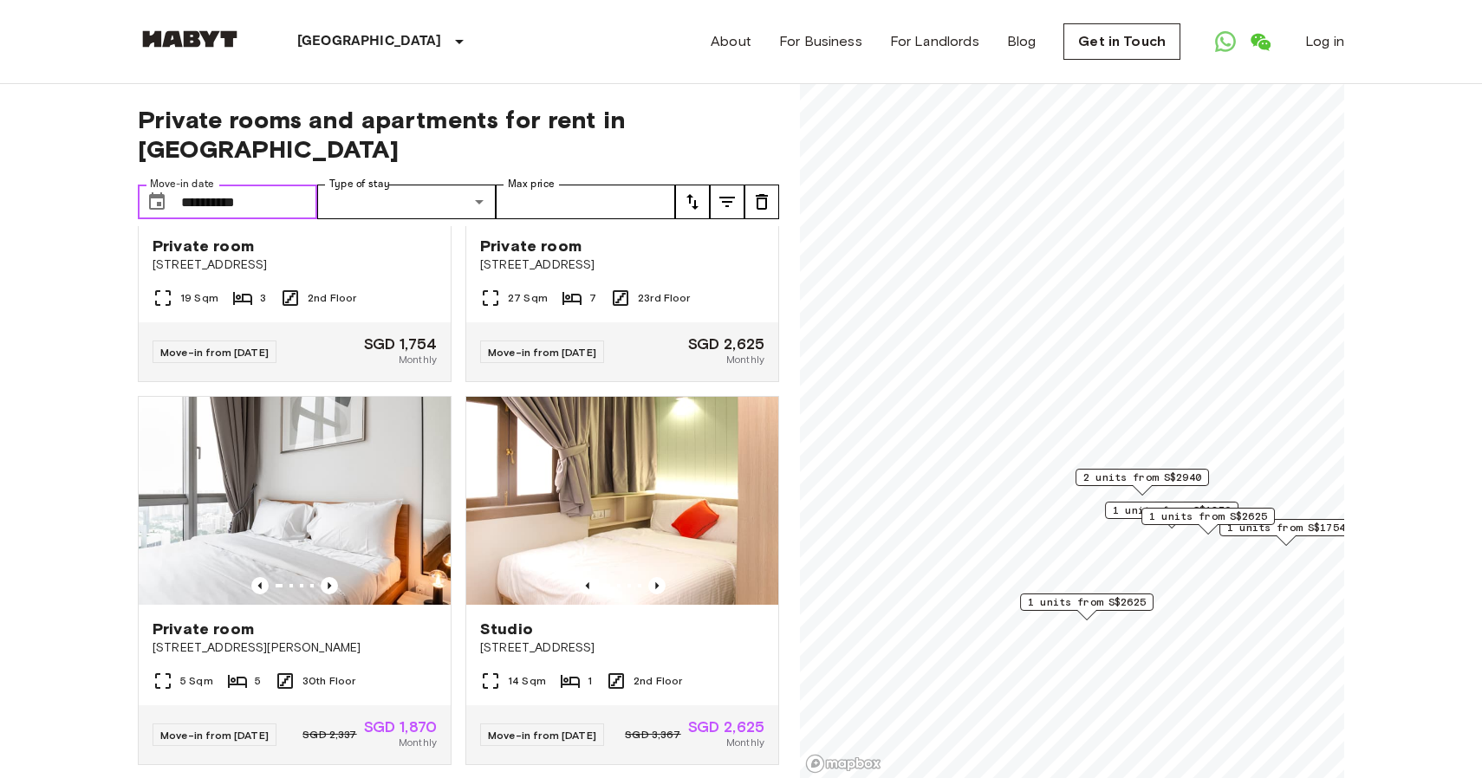
scroll to position [612, 0]
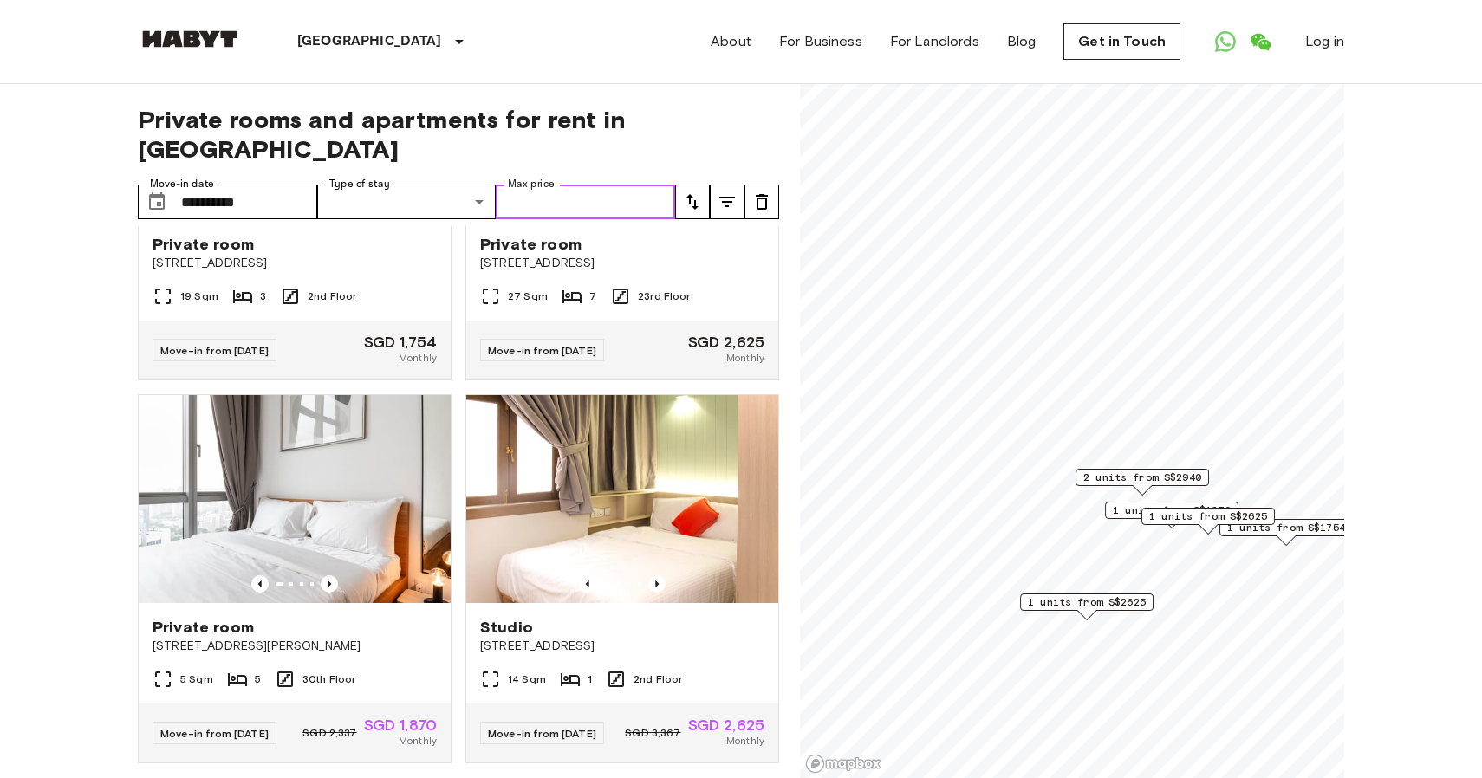
click at [602, 213] on input "Max price" at bounding box center [585, 202] width 179 height 35
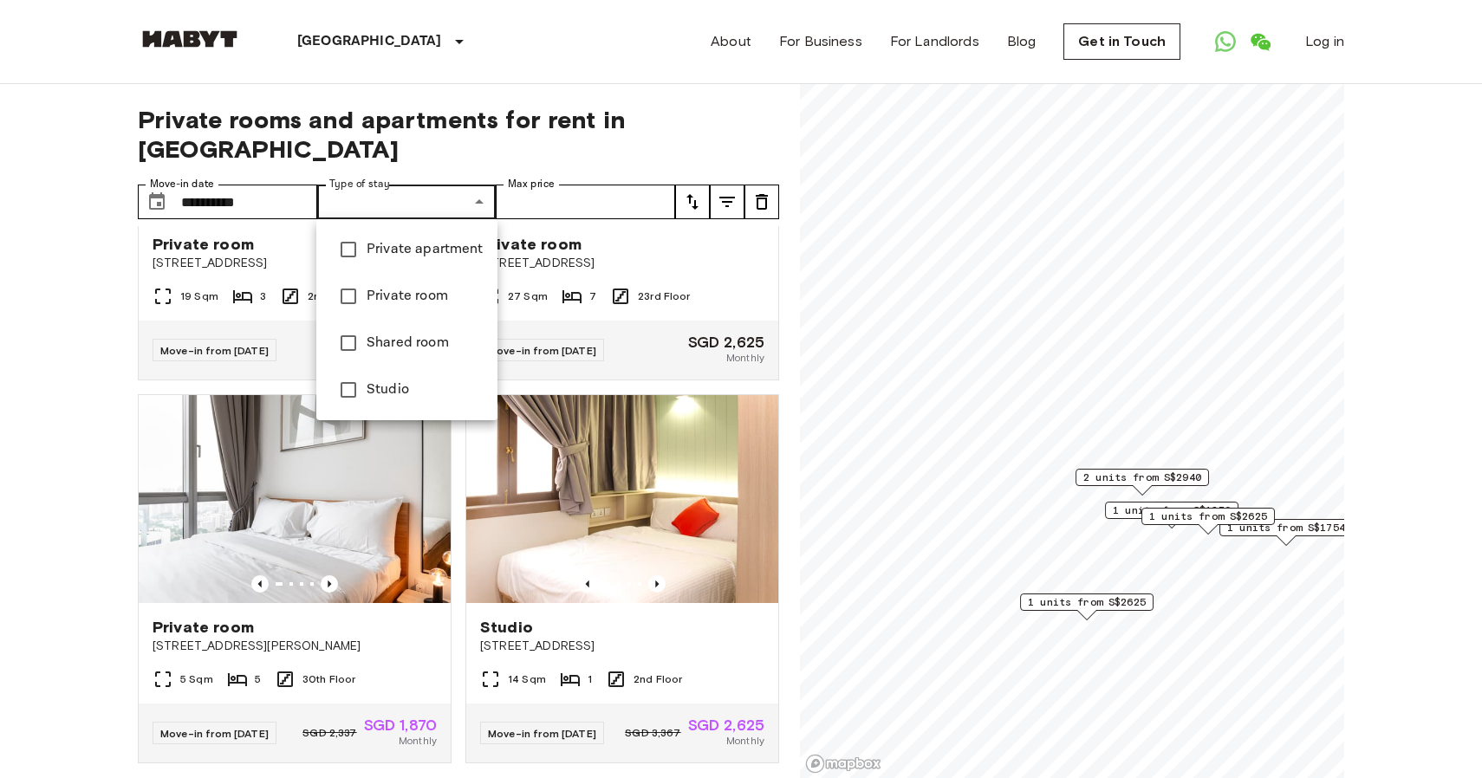
click at [438, 250] on span "Private apartment" at bounding box center [424, 249] width 117 height 21
type input "**********"
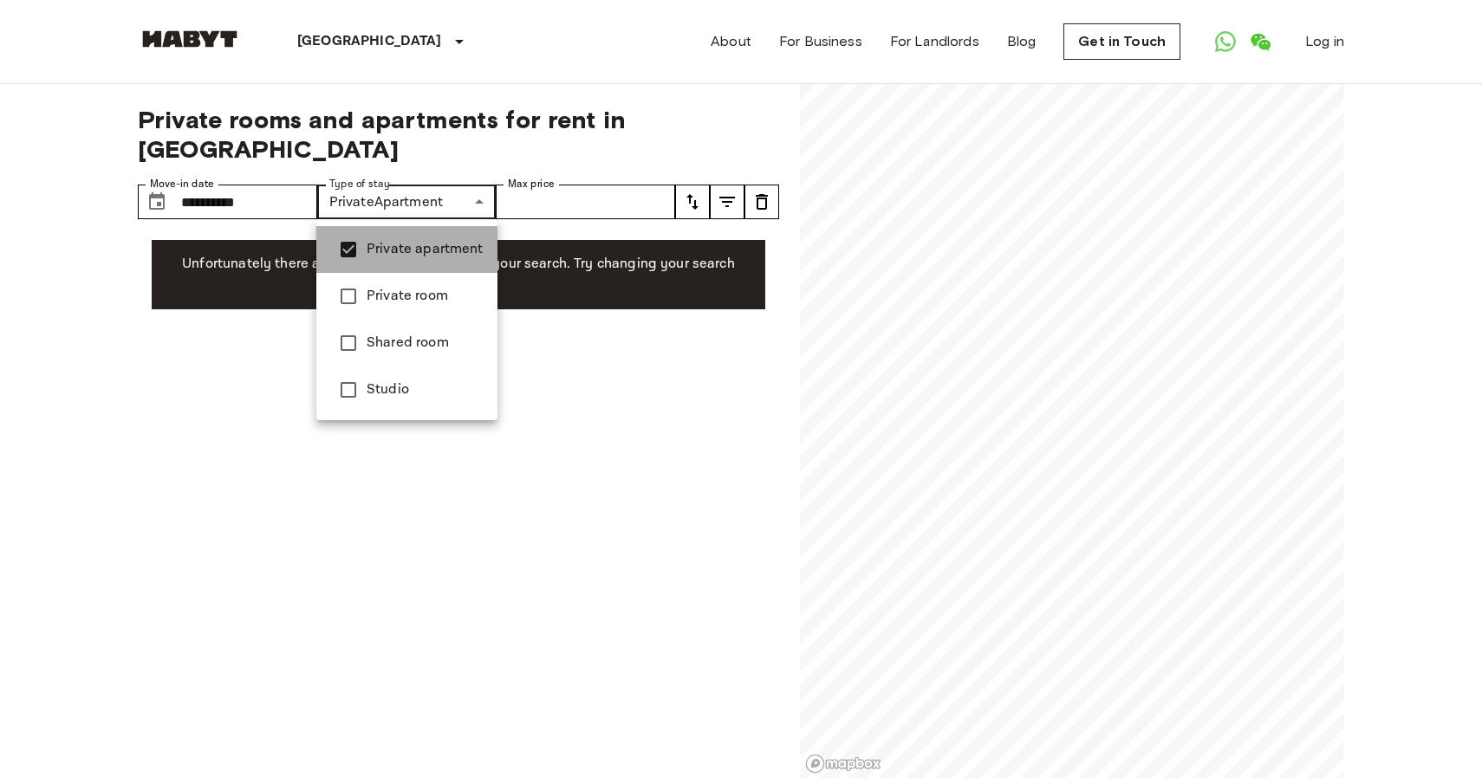
click at [425, 230] on li "Private apartment" at bounding box center [406, 249] width 181 height 47
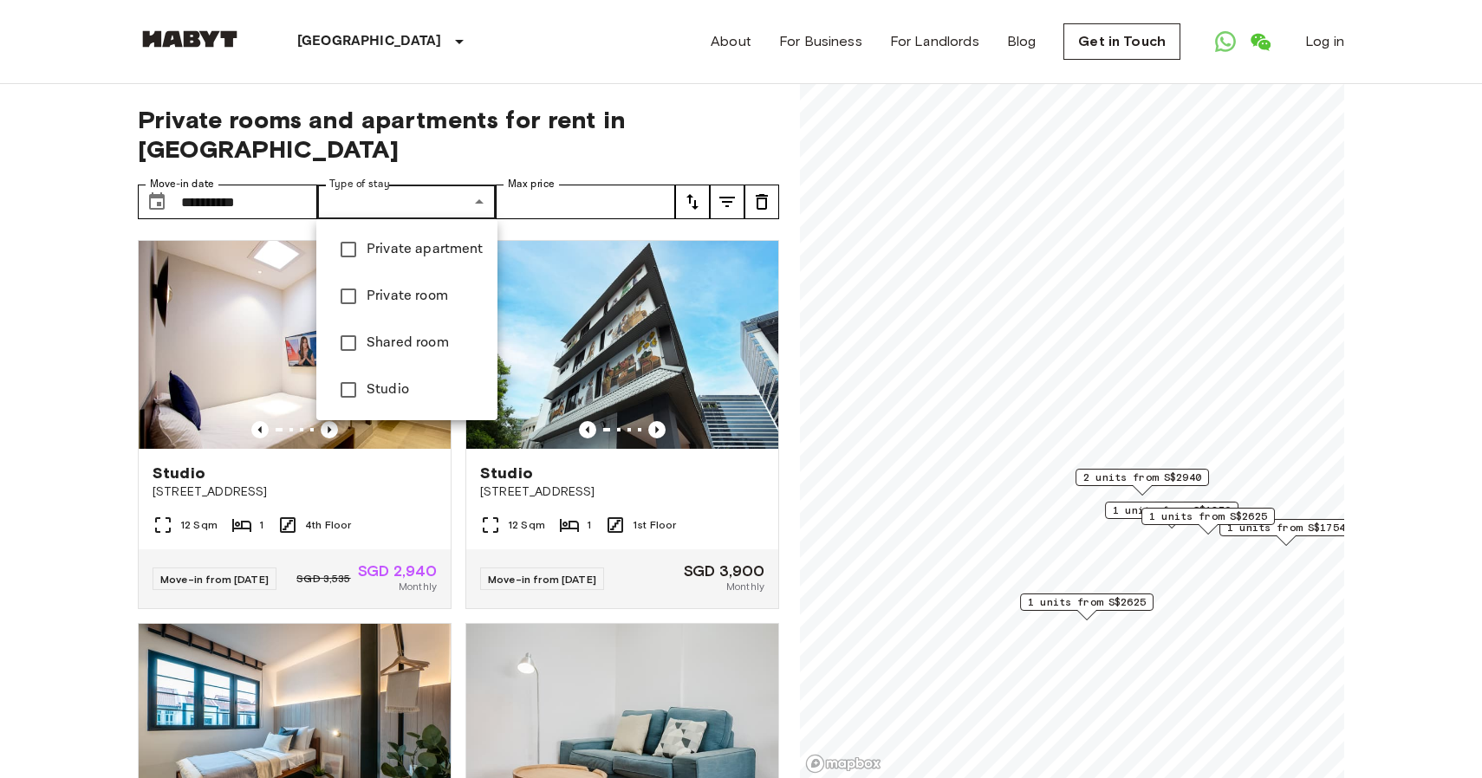
click at [422, 274] on li "Private room" at bounding box center [406, 296] width 181 height 47
type input "**********"
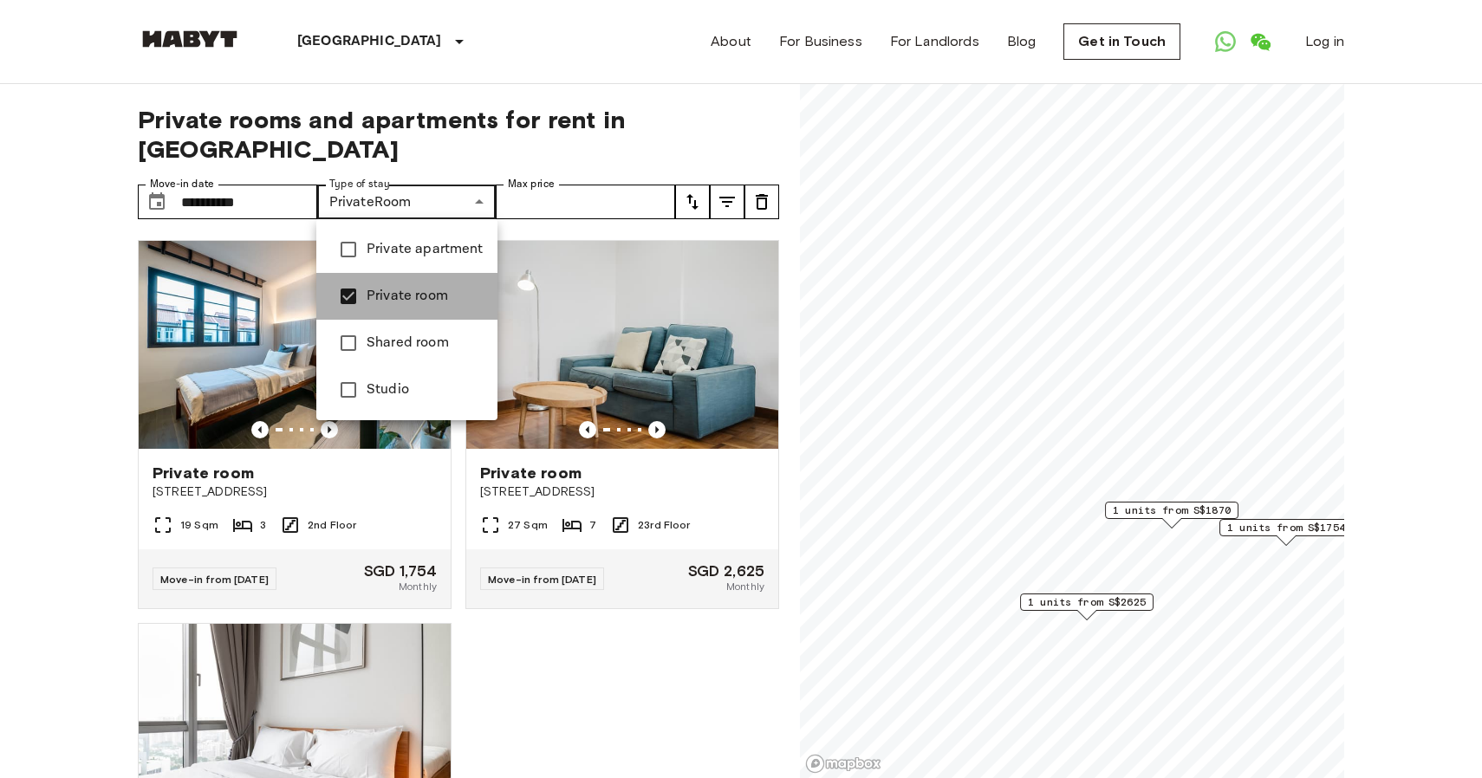
click at [421, 280] on li "Private room" at bounding box center [406, 296] width 181 height 47
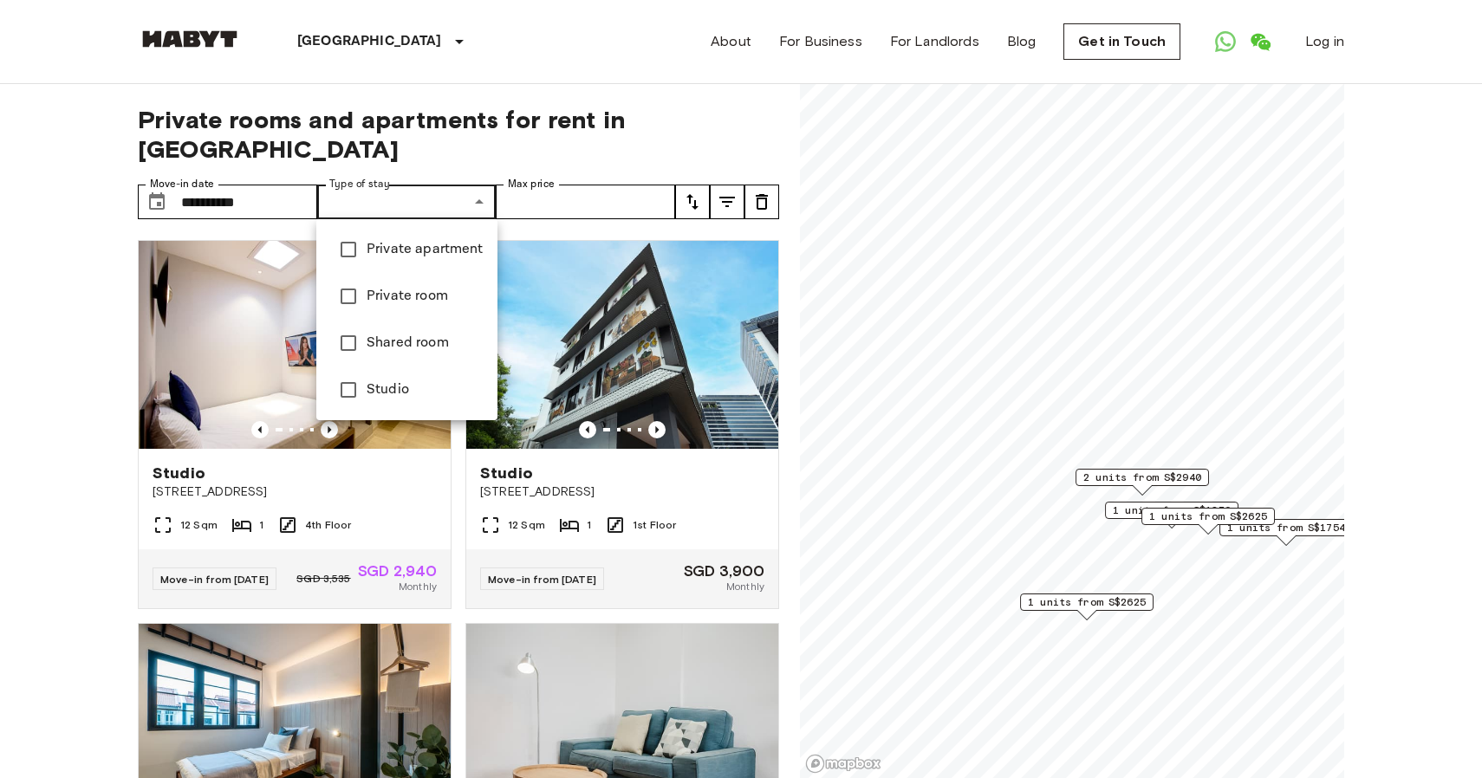
click at [413, 340] on span "Shared room" at bounding box center [424, 343] width 117 height 21
type input "**********"
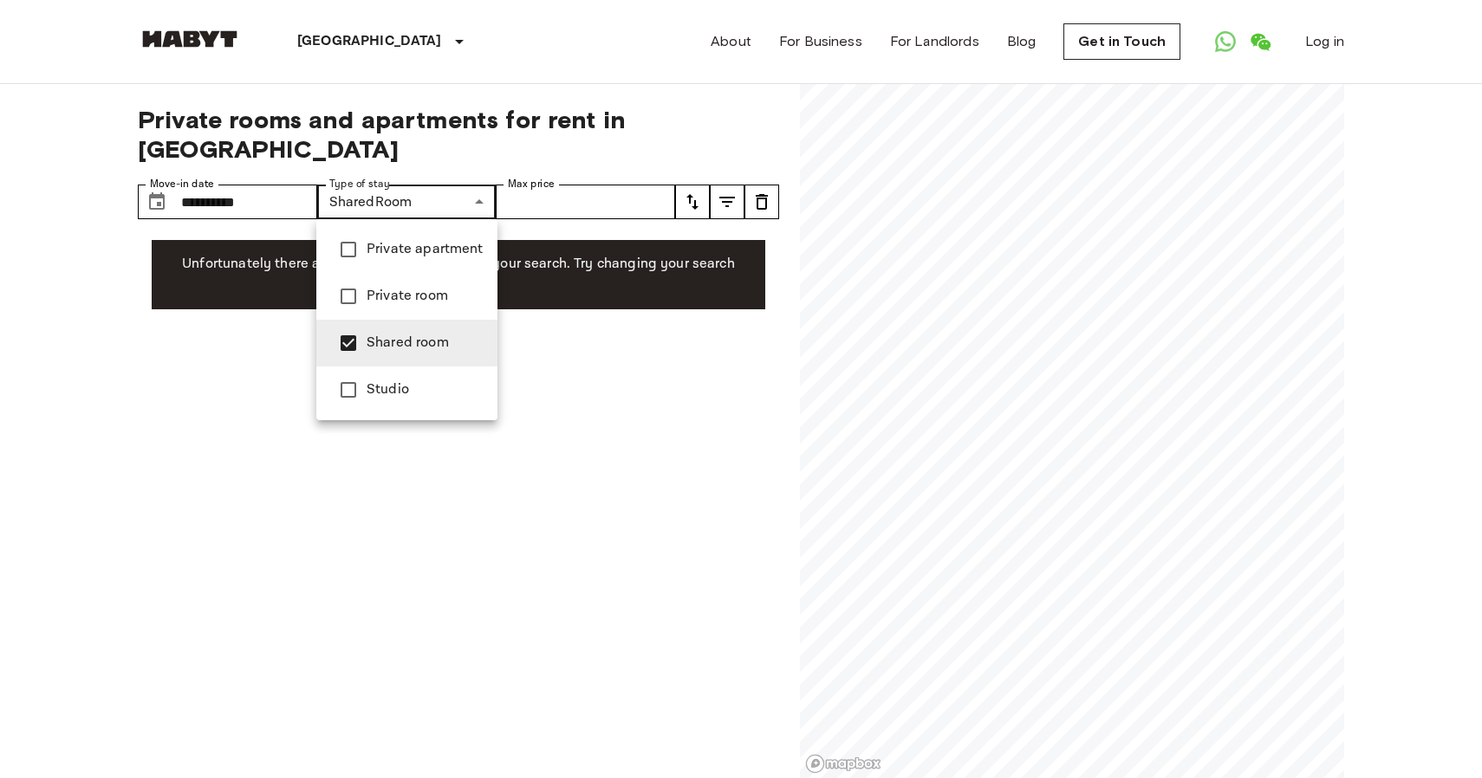
click at [413, 340] on span "Shared room" at bounding box center [424, 343] width 117 height 21
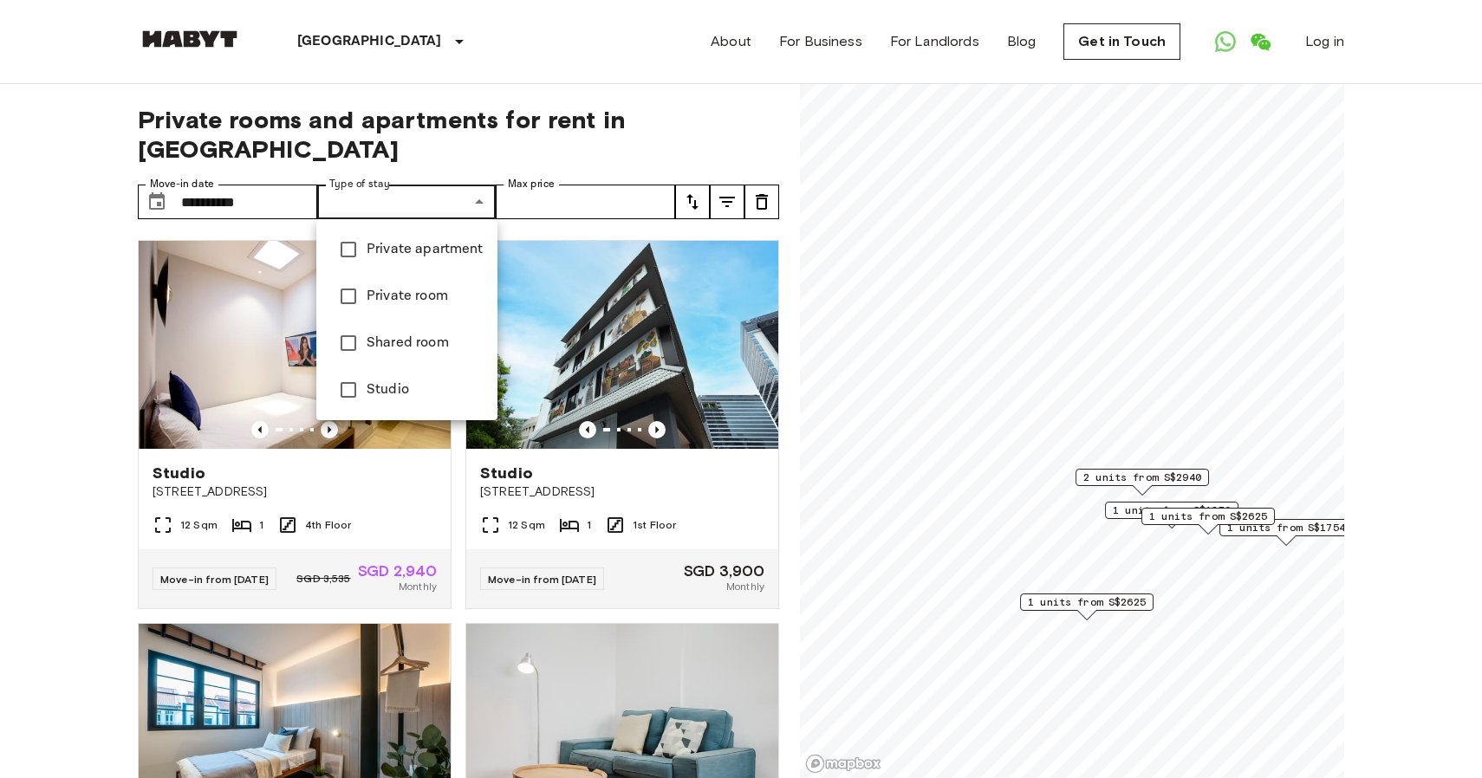
click at [405, 399] on span "Studio" at bounding box center [424, 389] width 117 height 21
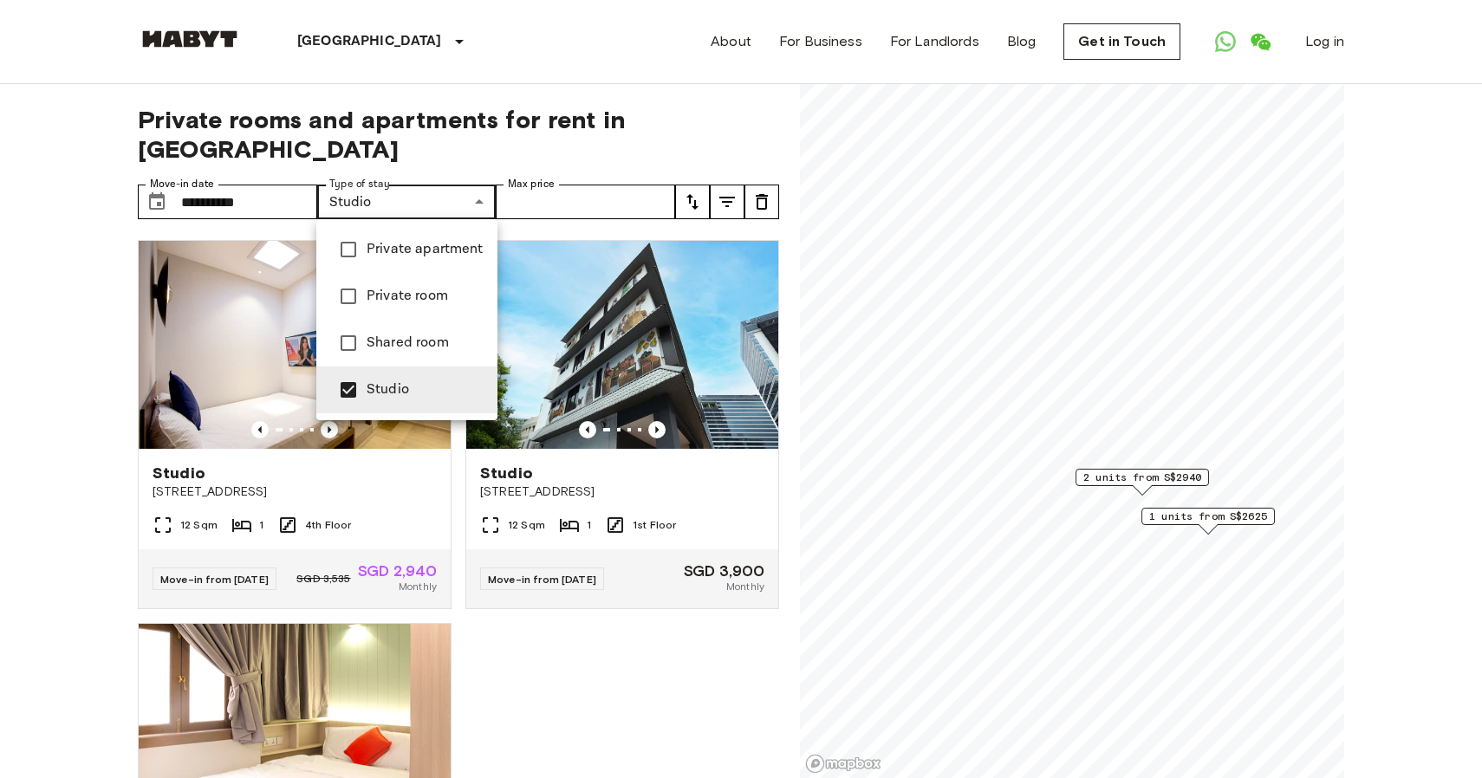
type input "******"
click at [405, 399] on span "Studio" at bounding box center [424, 389] width 117 height 21
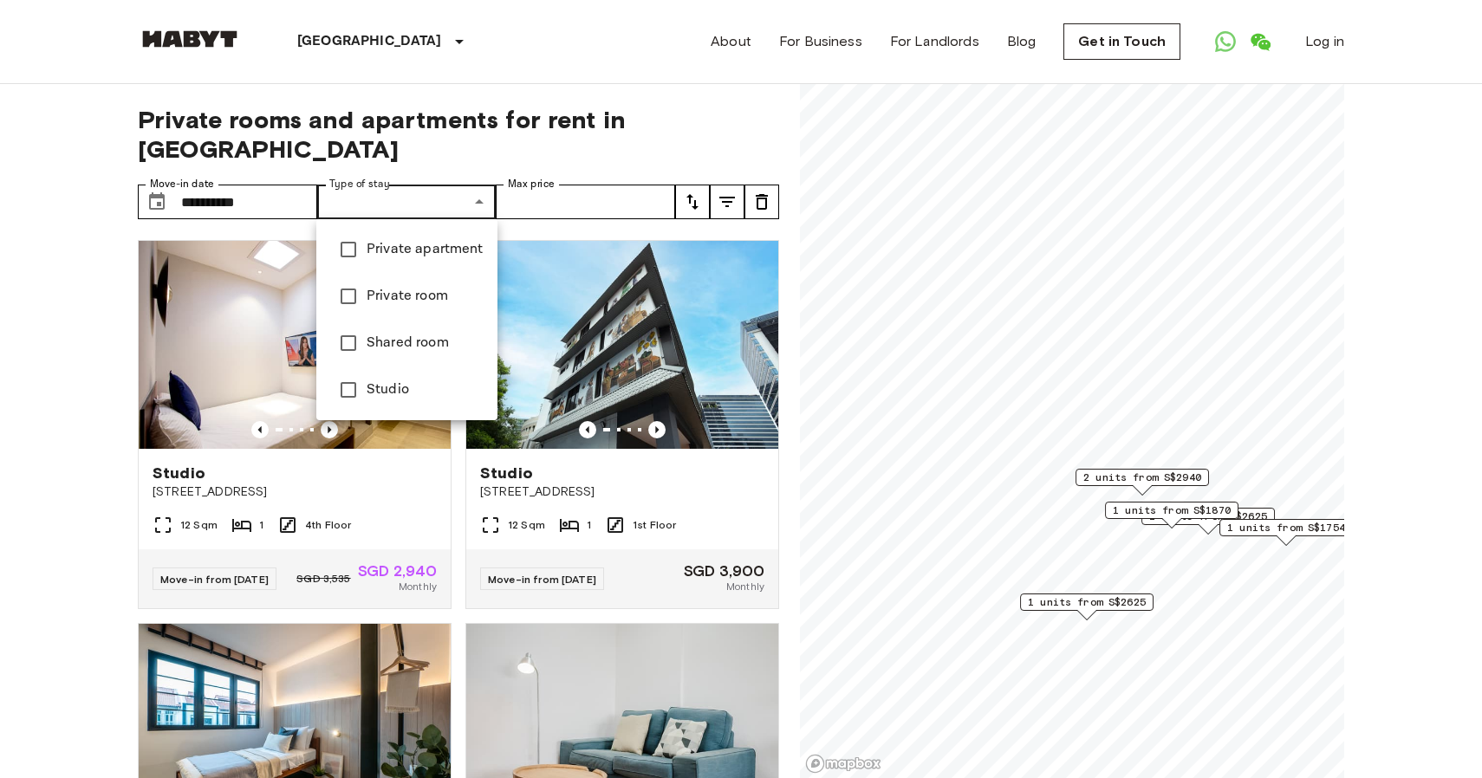
click at [44, 523] on div at bounding box center [741, 389] width 1482 height 778
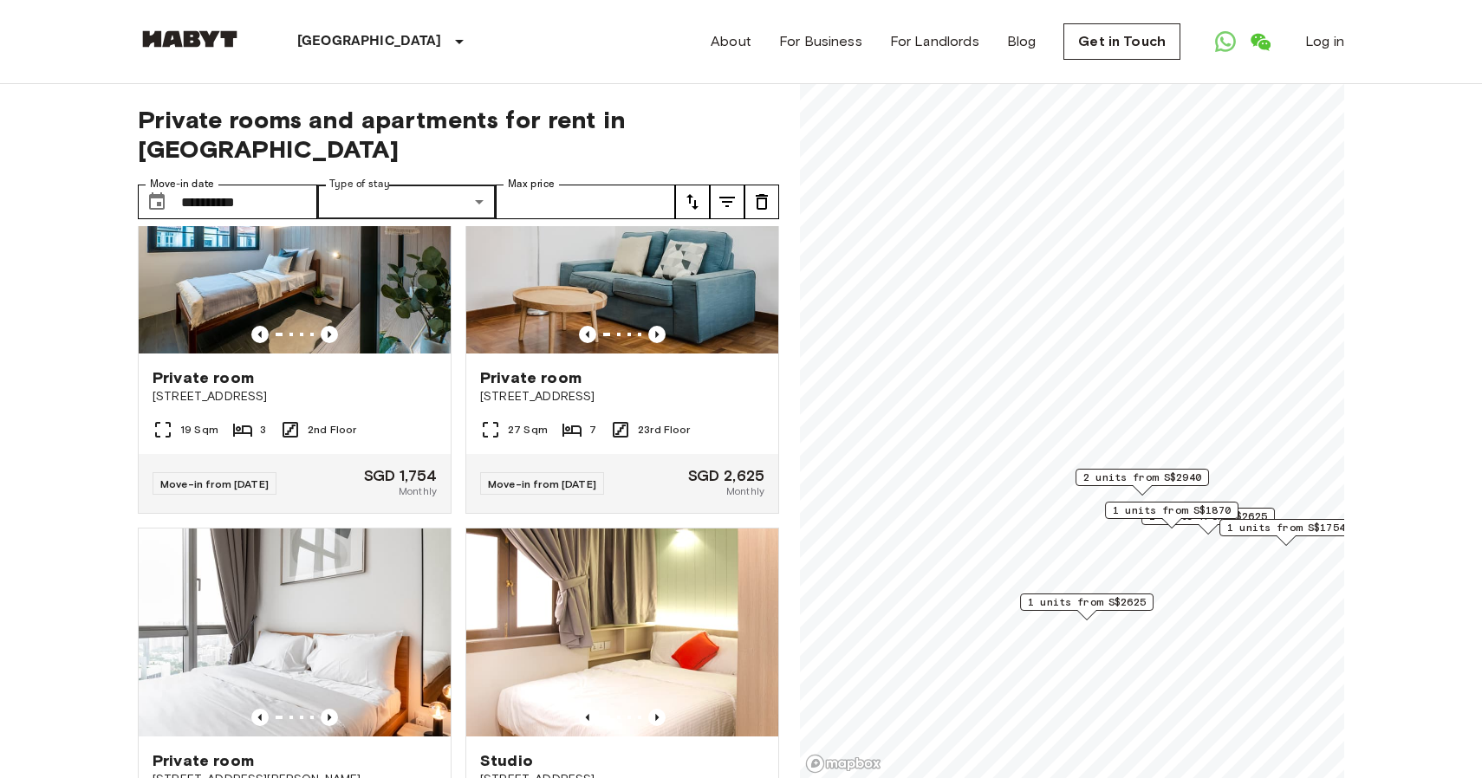
scroll to position [502, 0]
